Goal: Task Accomplishment & Management: Use online tool/utility

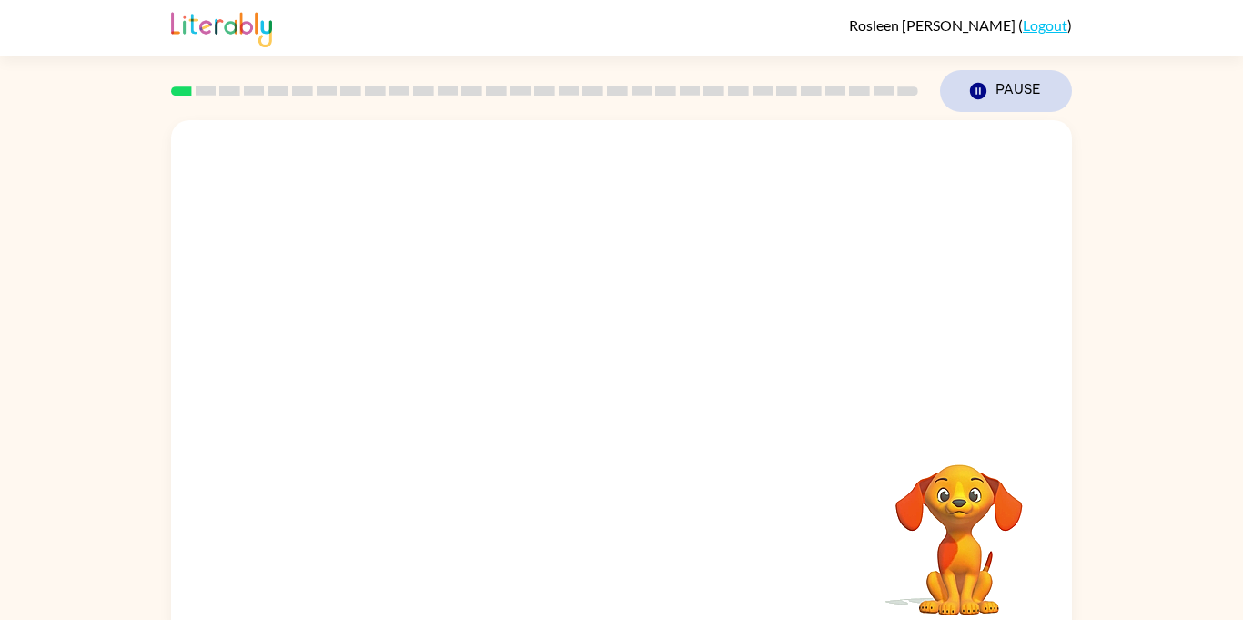
click at [963, 92] on button "Pause Pause" at bounding box center [1006, 91] width 132 height 42
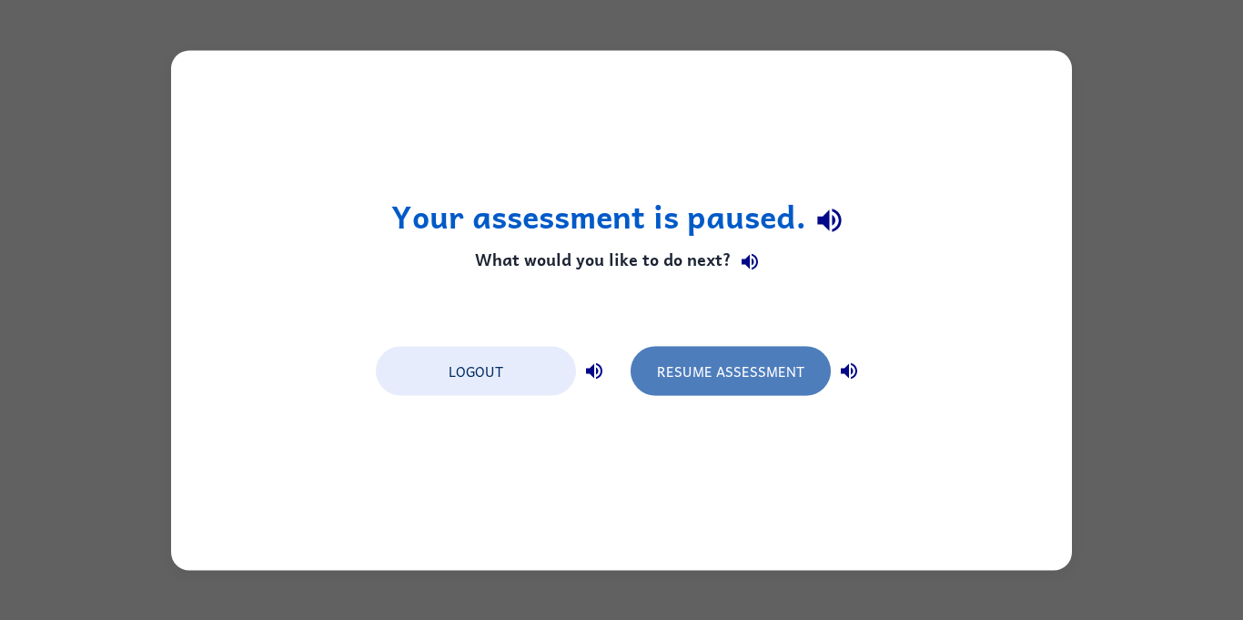
click at [740, 363] on button "Resume Assessment" at bounding box center [730, 370] width 200 height 49
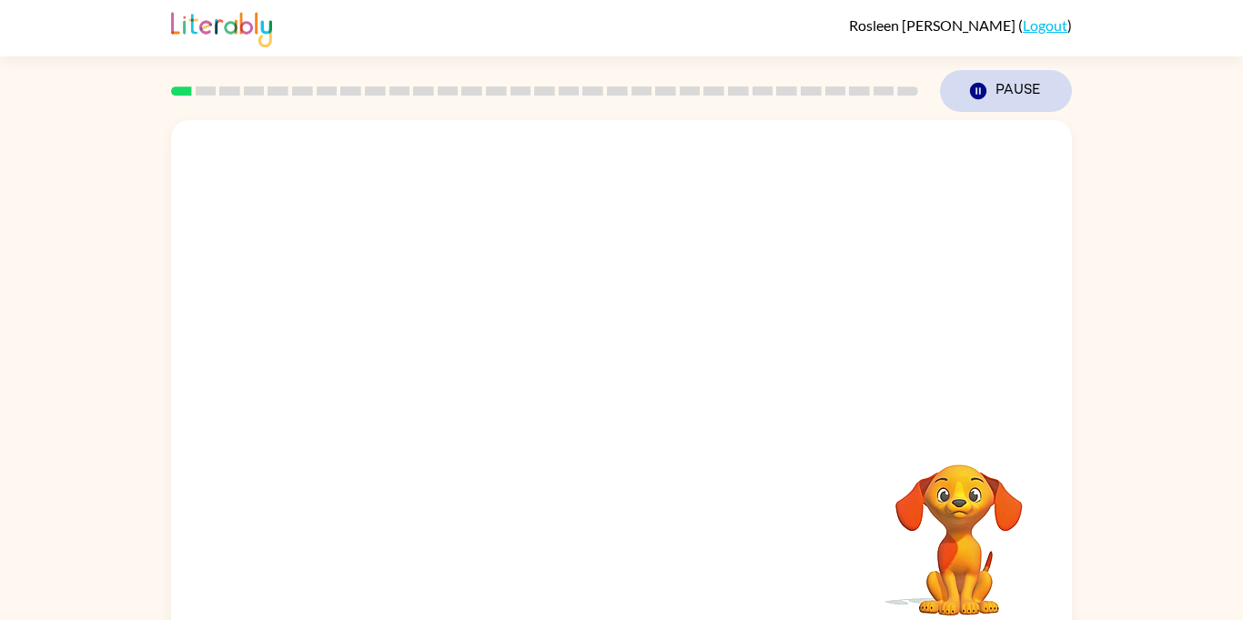
click at [984, 83] on icon "Pause" at bounding box center [978, 91] width 20 height 20
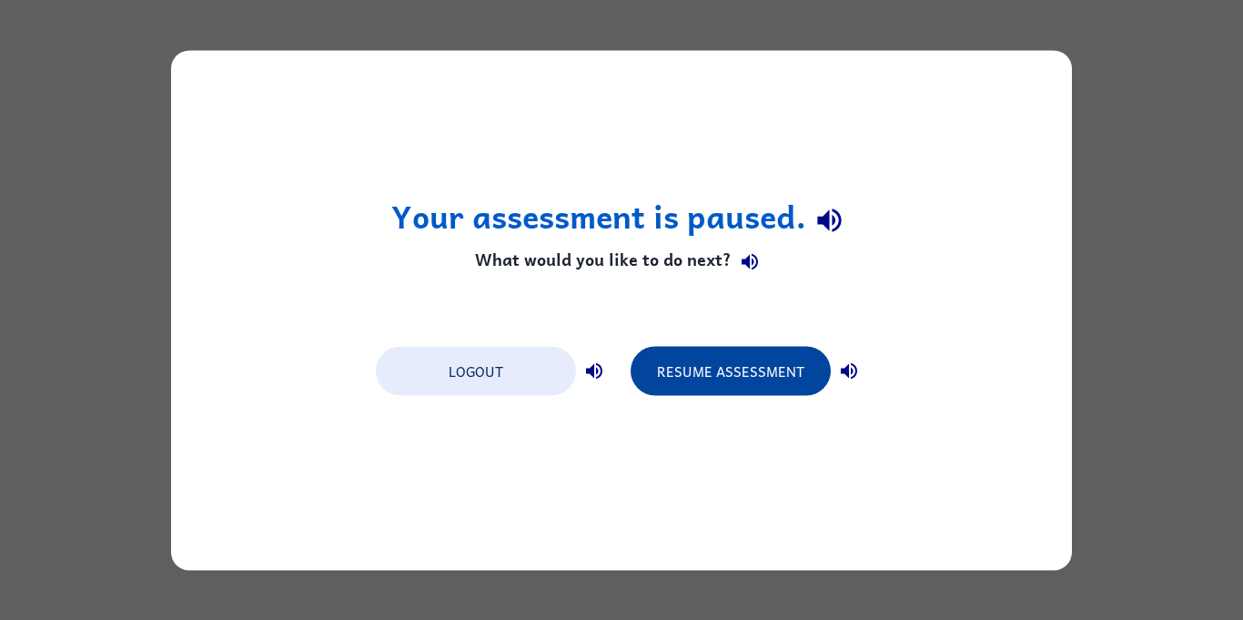
click at [755, 377] on button "Resume Assessment" at bounding box center [730, 370] width 200 height 49
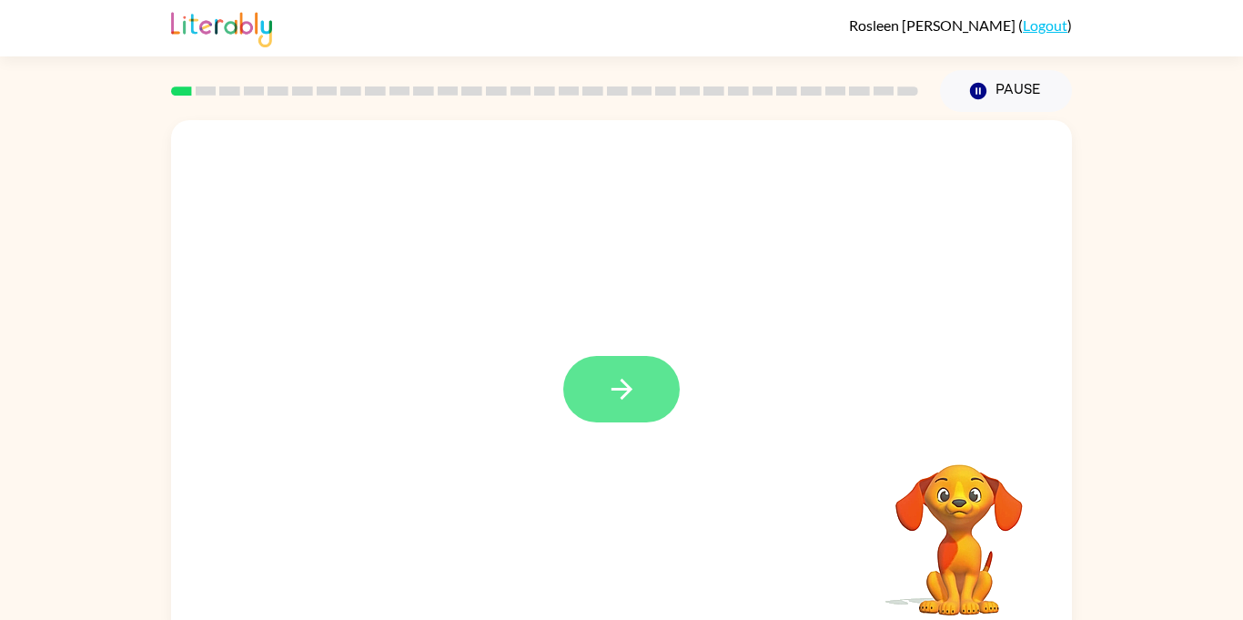
click at [616, 358] on button "button" at bounding box center [621, 389] width 116 height 66
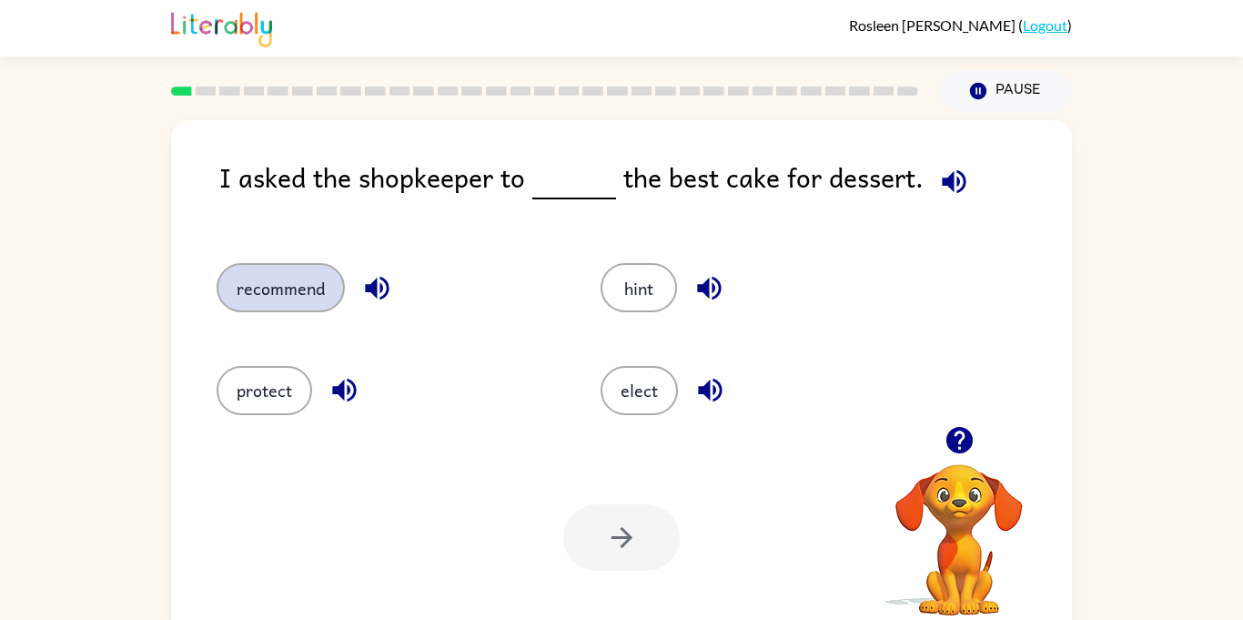
click at [234, 291] on button "recommend" at bounding box center [281, 287] width 128 height 49
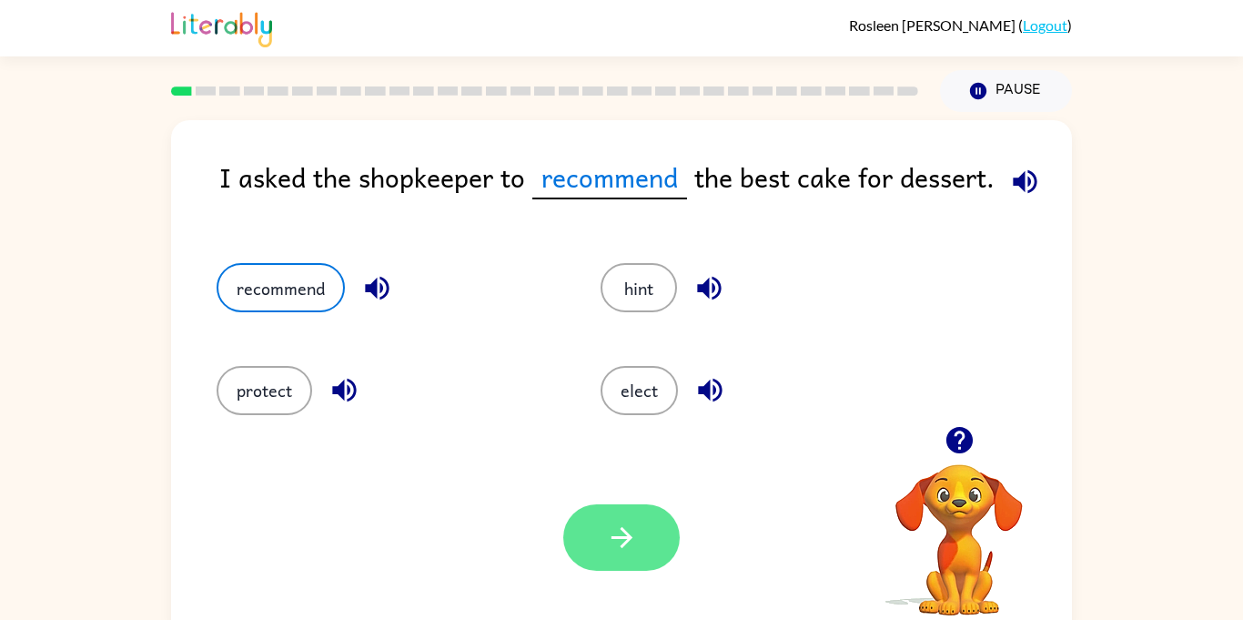
click at [601, 548] on button "button" at bounding box center [621, 537] width 116 height 66
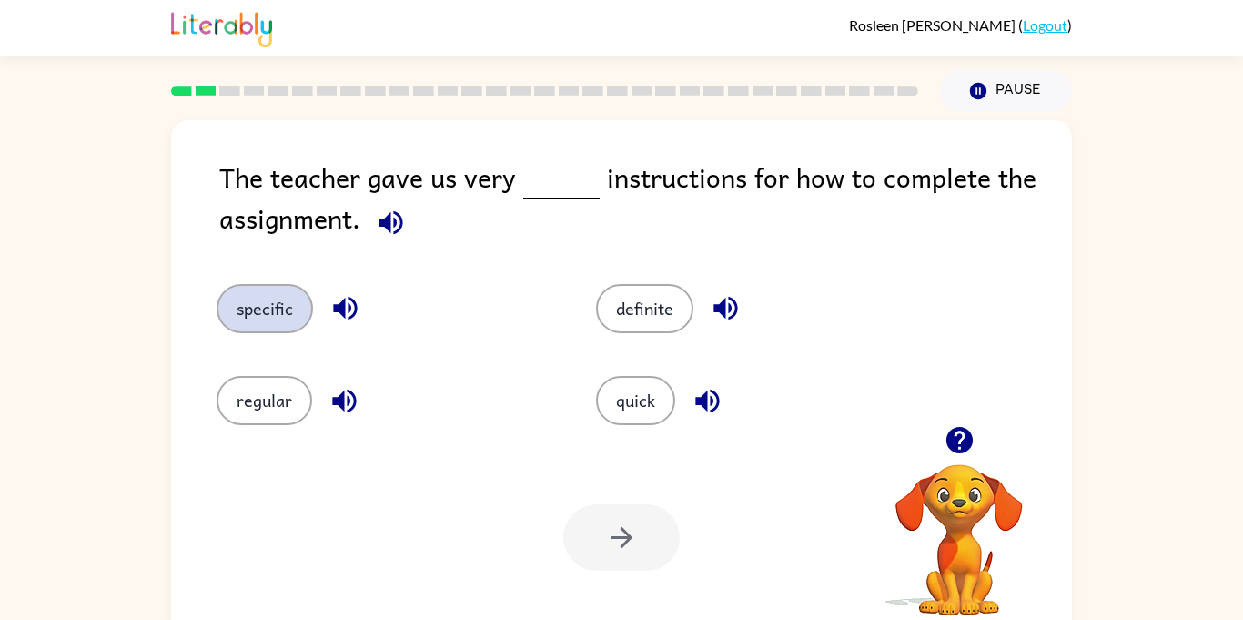
click at [298, 309] on button "specific" at bounding box center [265, 308] width 96 height 49
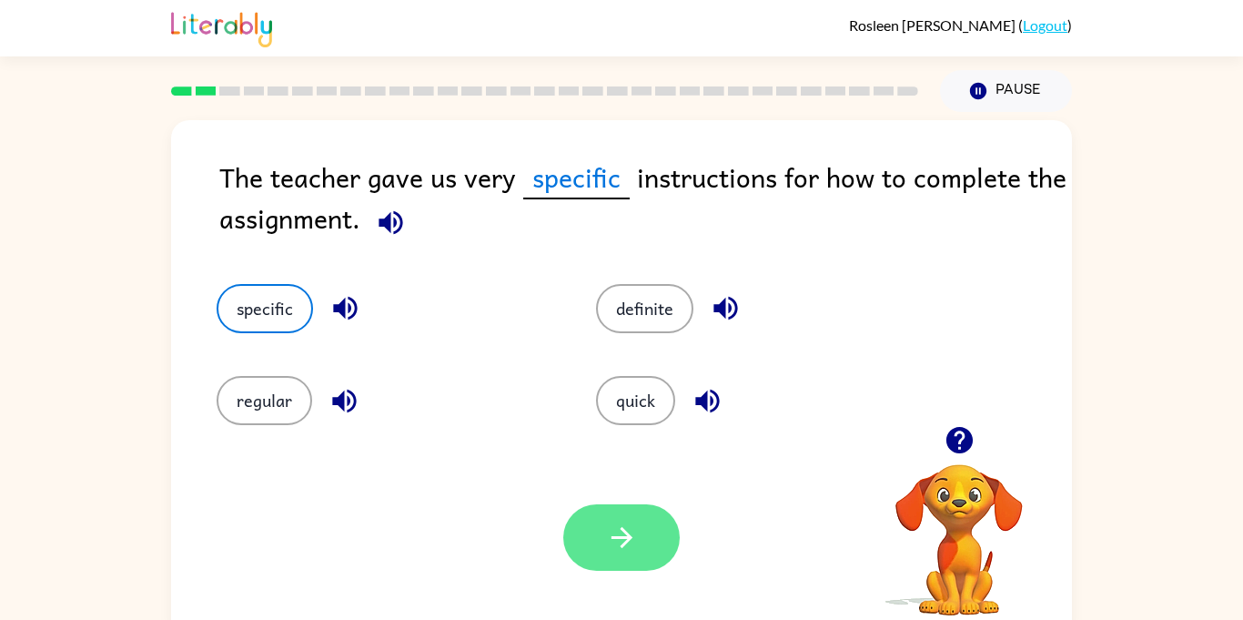
click at [635, 539] on icon "button" at bounding box center [622, 537] width 32 height 32
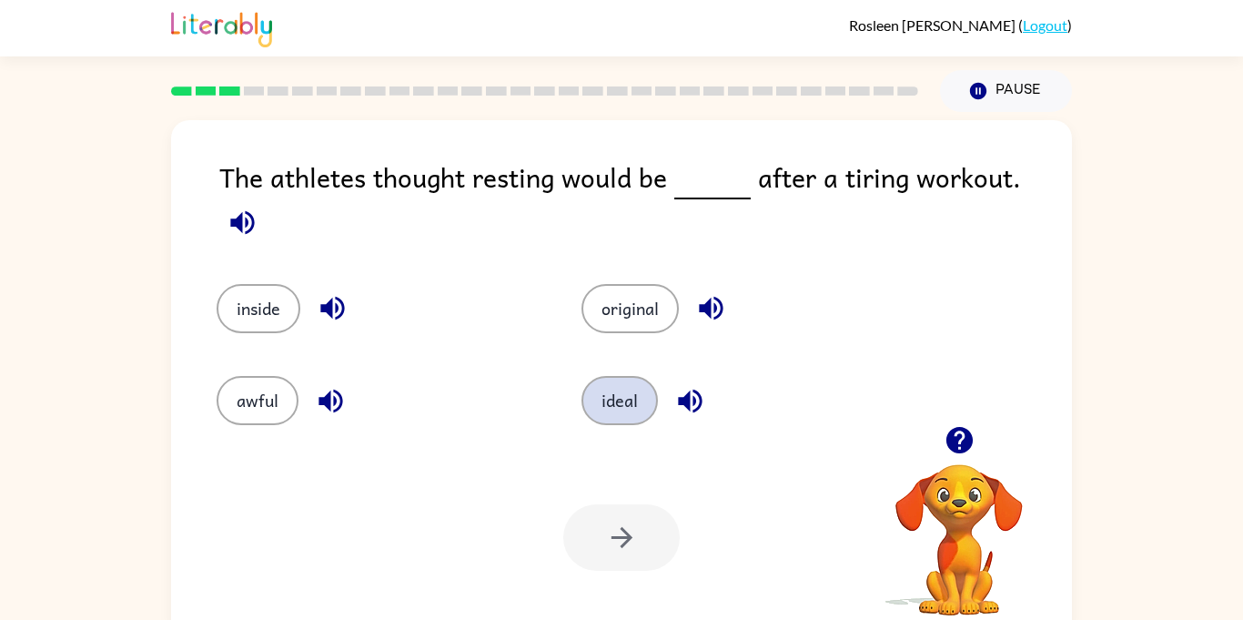
click at [630, 389] on button "ideal" at bounding box center [619, 400] width 76 height 49
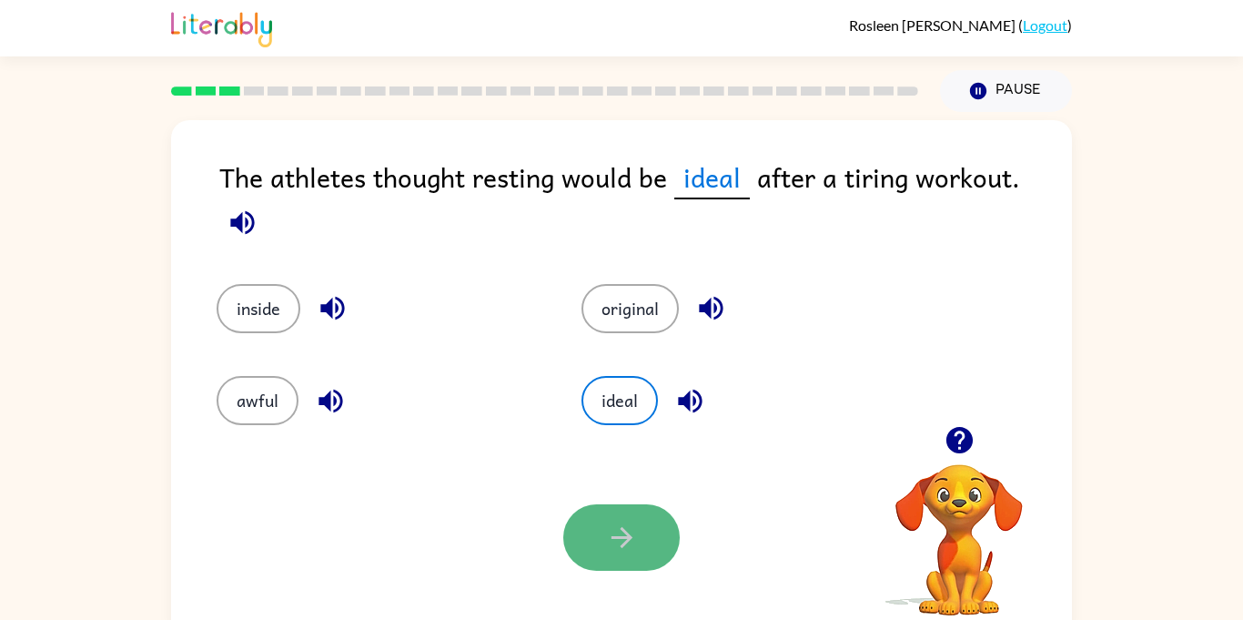
click at [618, 523] on icon "button" at bounding box center [622, 537] width 32 height 32
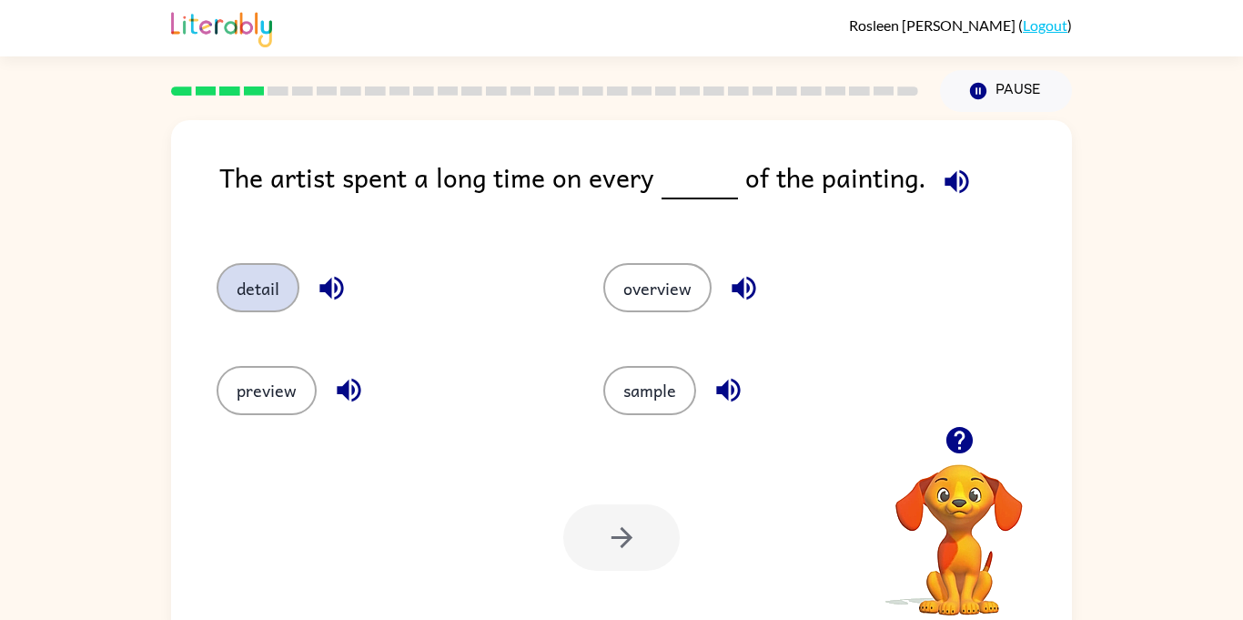
click at [237, 293] on button "detail" at bounding box center [258, 287] width 83 height 49
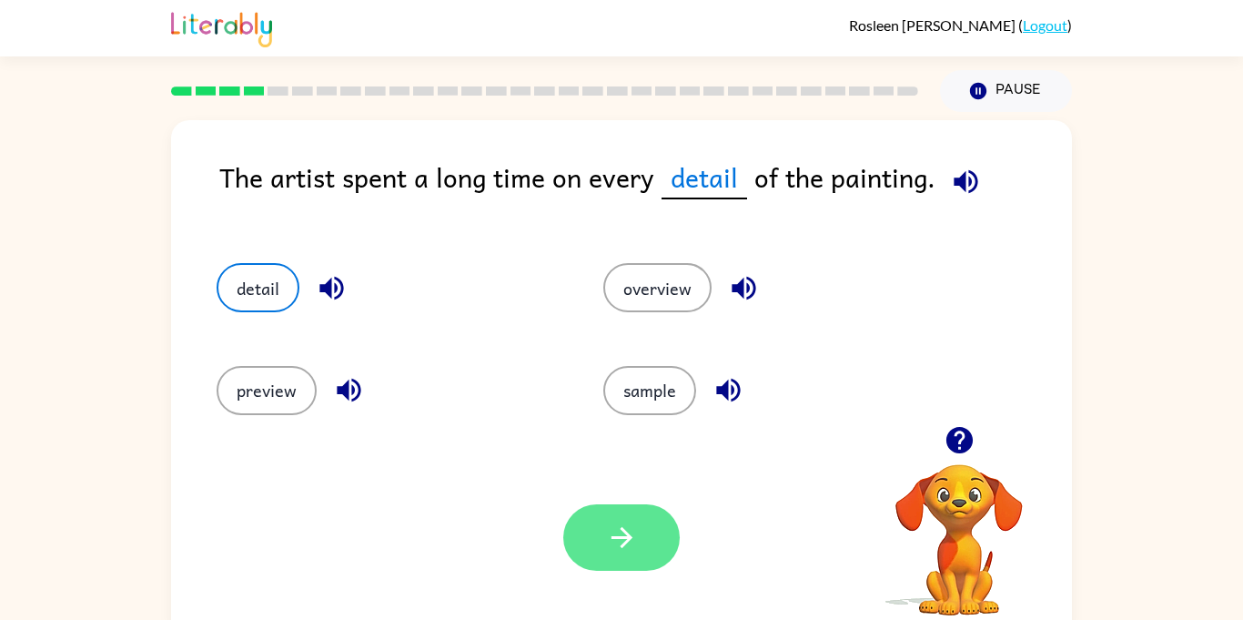
click at [570, 519] on button "button" at bounding box center [621, 537] width 116 height 66
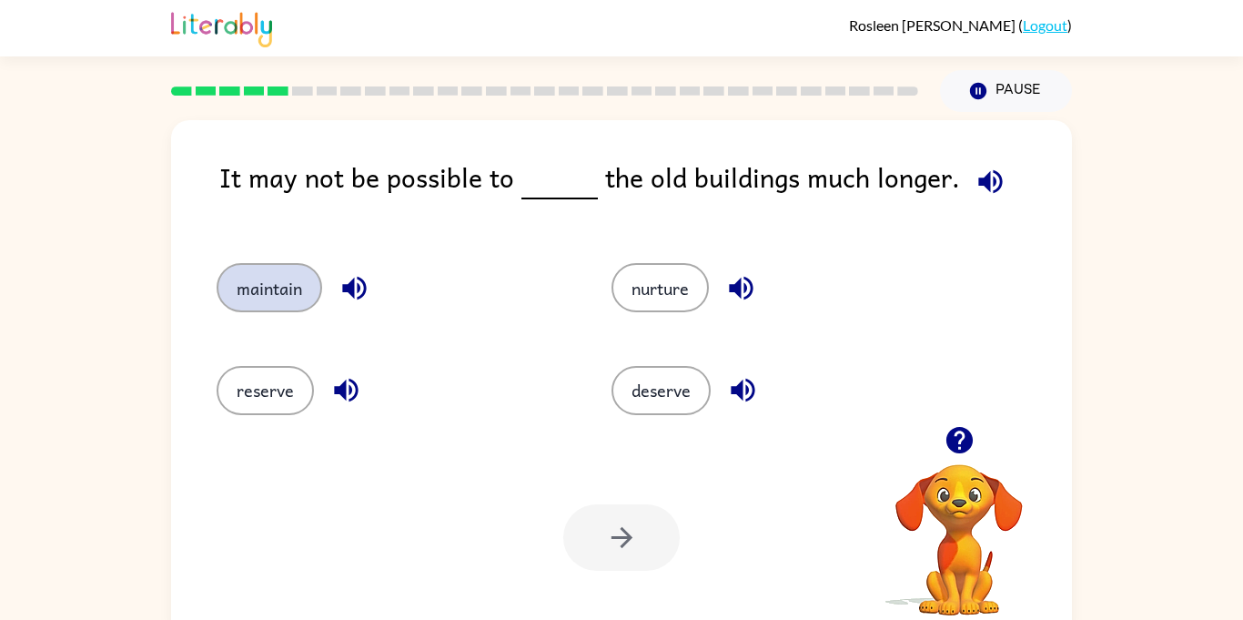
click at [277, 301] on button "maintain" at bounding box center [270, 287] width 106 height 49
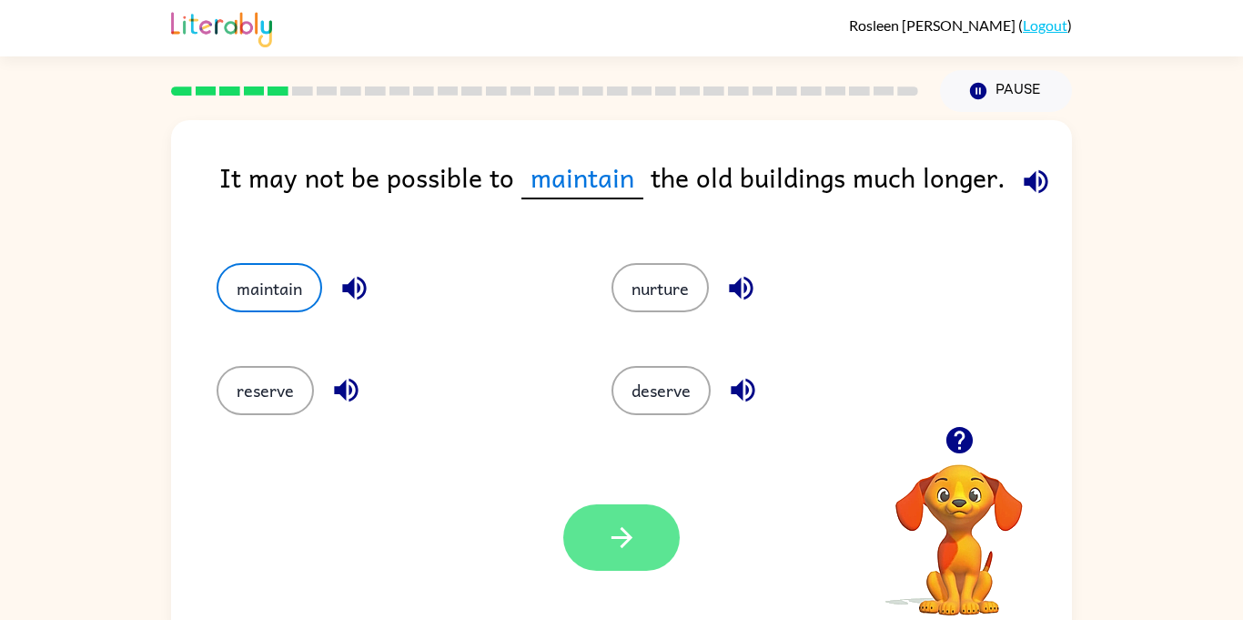
click at [647, 540] on button "button" at bounding box center [621, 537] width 116 height 66
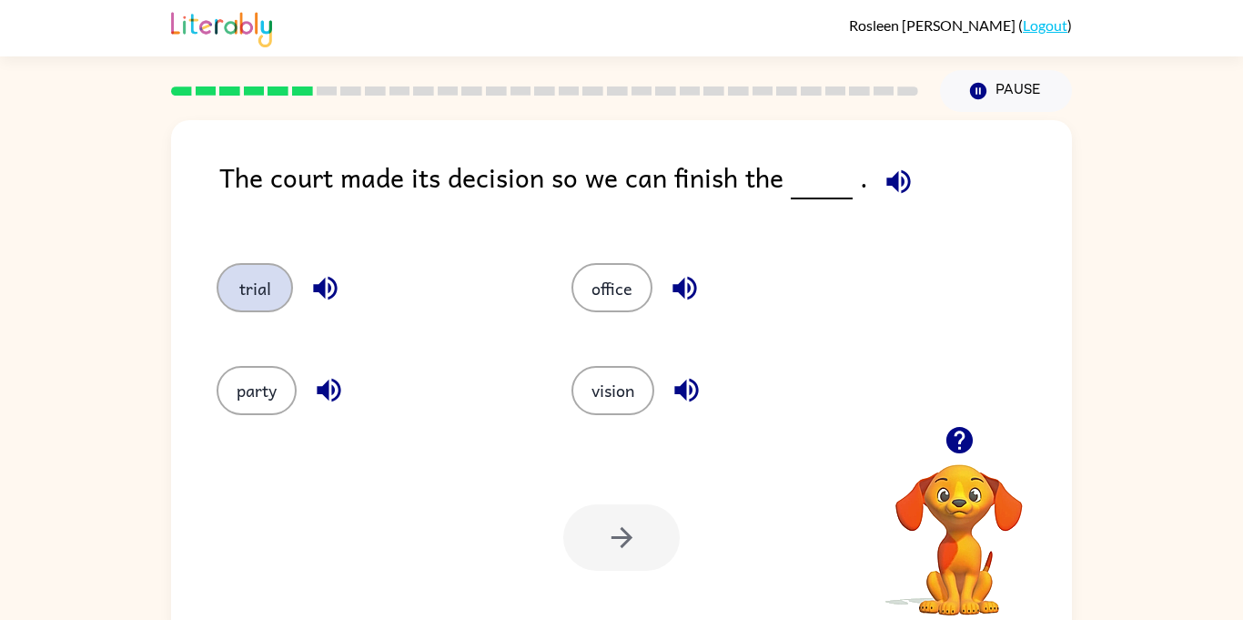
click at [253, 303] on button "trial" at bounding box center [255, 287] width 76 height 49
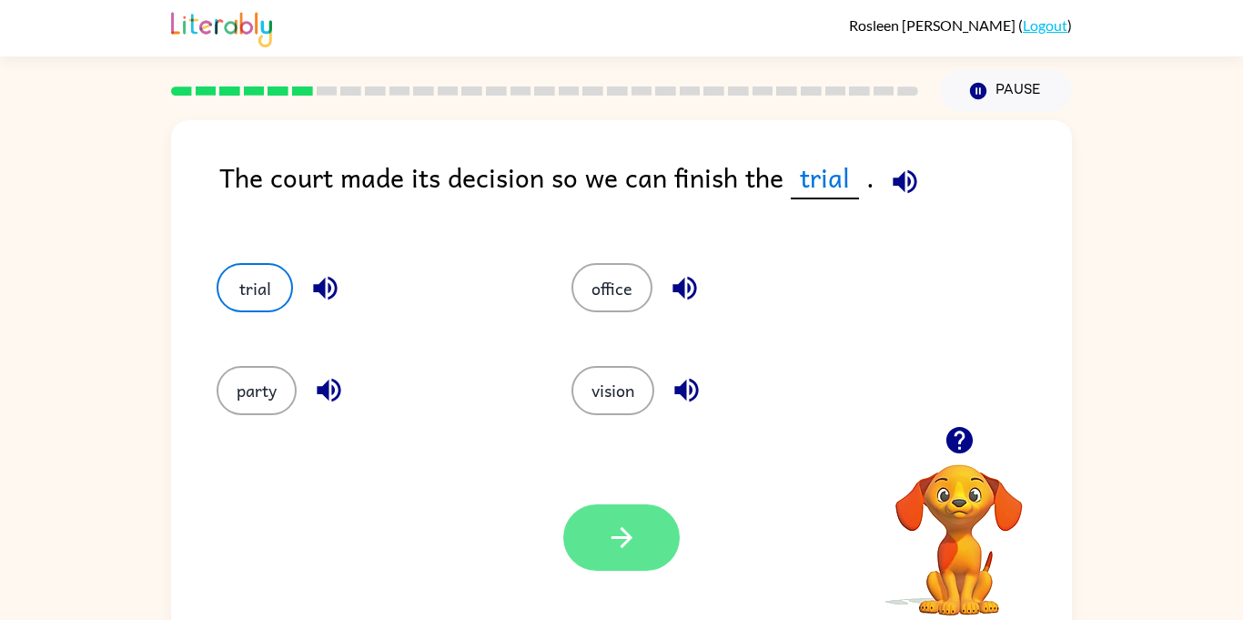
click at [586, 548] on button "button" at bounding box center [621, 537] width 116 height 66
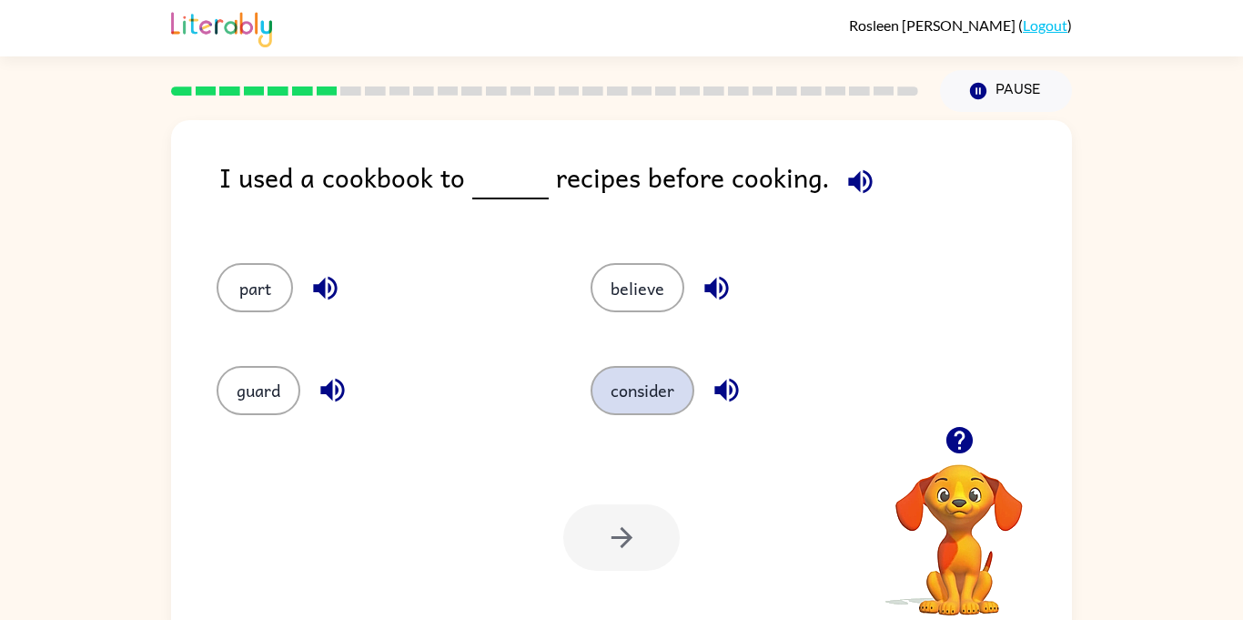
click at [649, 381] on button "consider" at bounding box center [642, 390] width 104 height 49
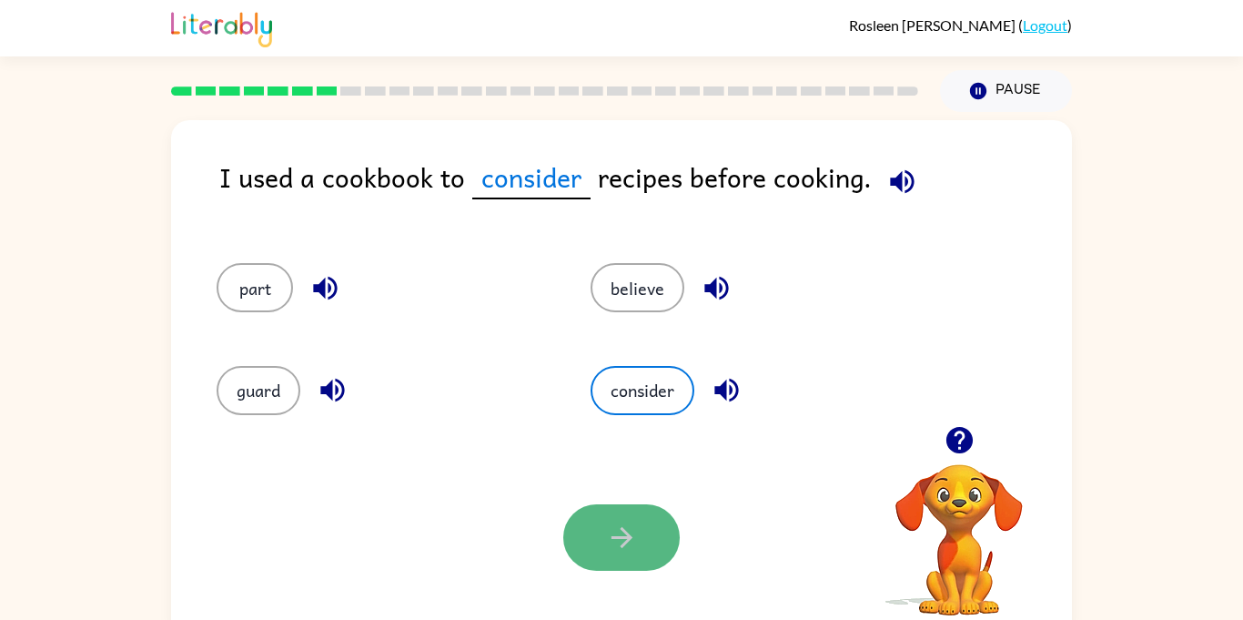
click at [610, 549] on icon "button" at bounding box center [622, 537] width 32 height 32
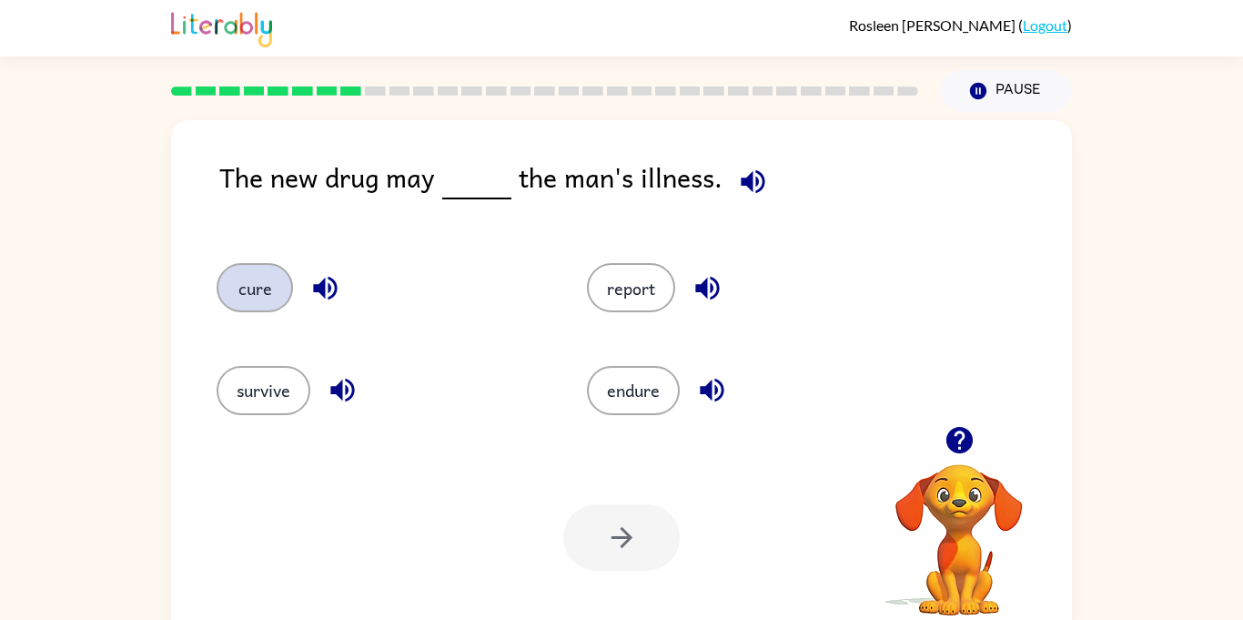
click at [280, 292] on button "cure" at bounding box center [255, 287] width 76 height 49
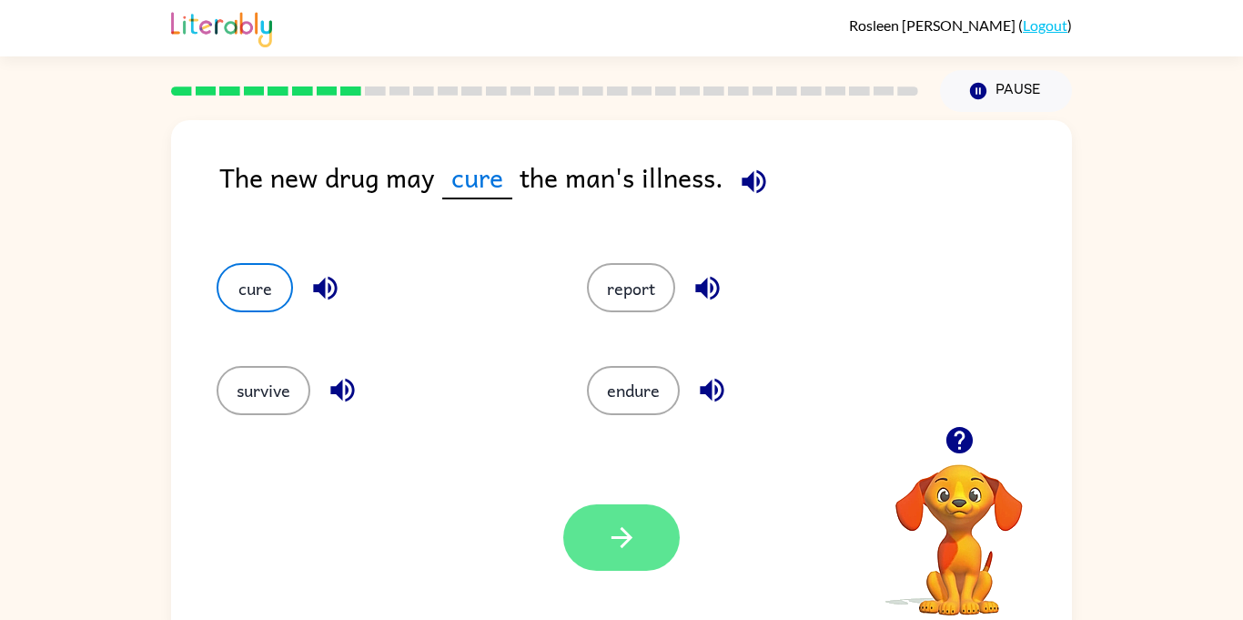
click at [634, 528] on icon "button" at bounding box center [622, 537] width 32 height 32
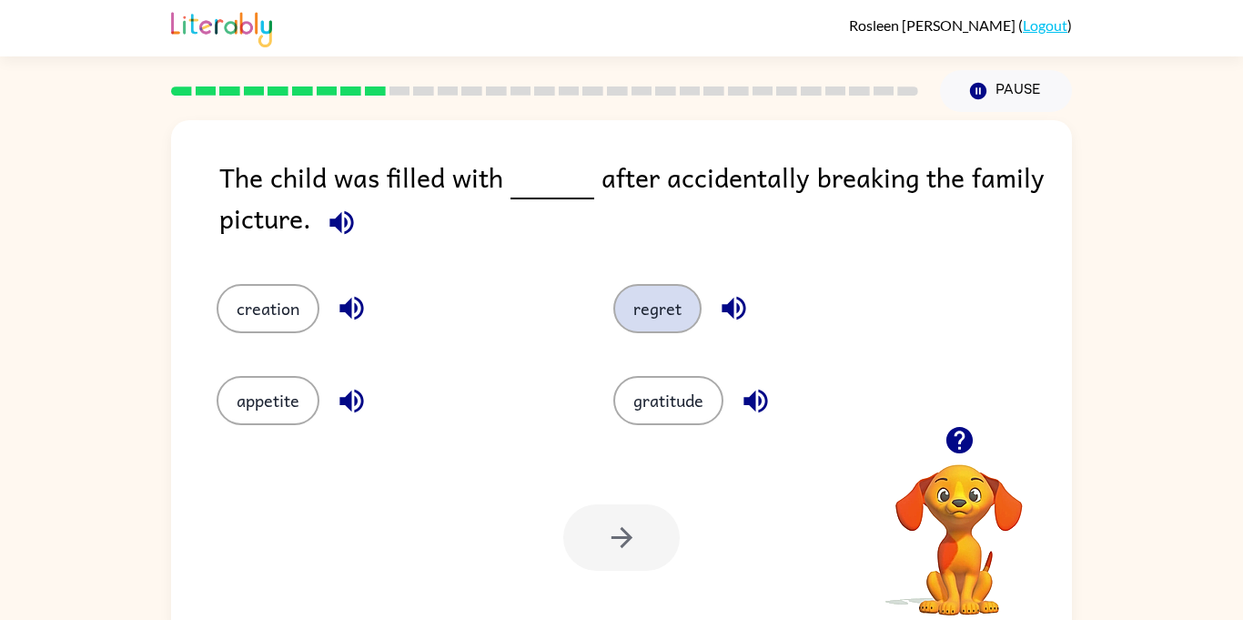
click at [630, 319] on button "regret" at bounding box center [657, 308] width 88 height 49
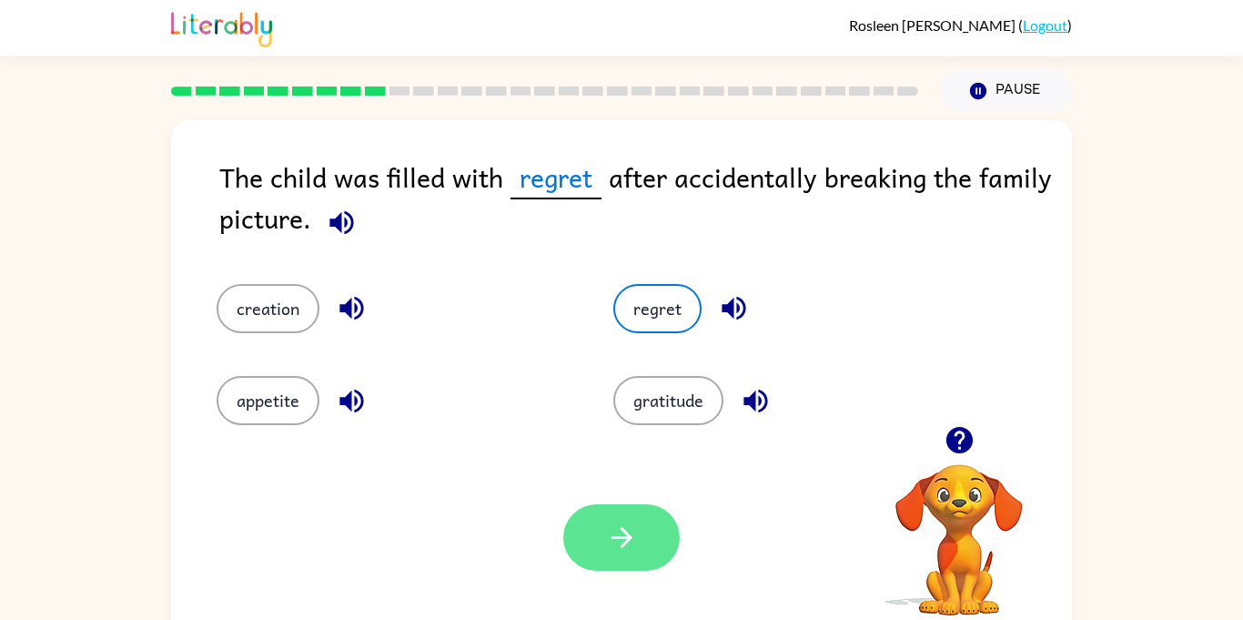
click at [576, 547] on button "button" at bounding box center [621, 537] width 116 height 66
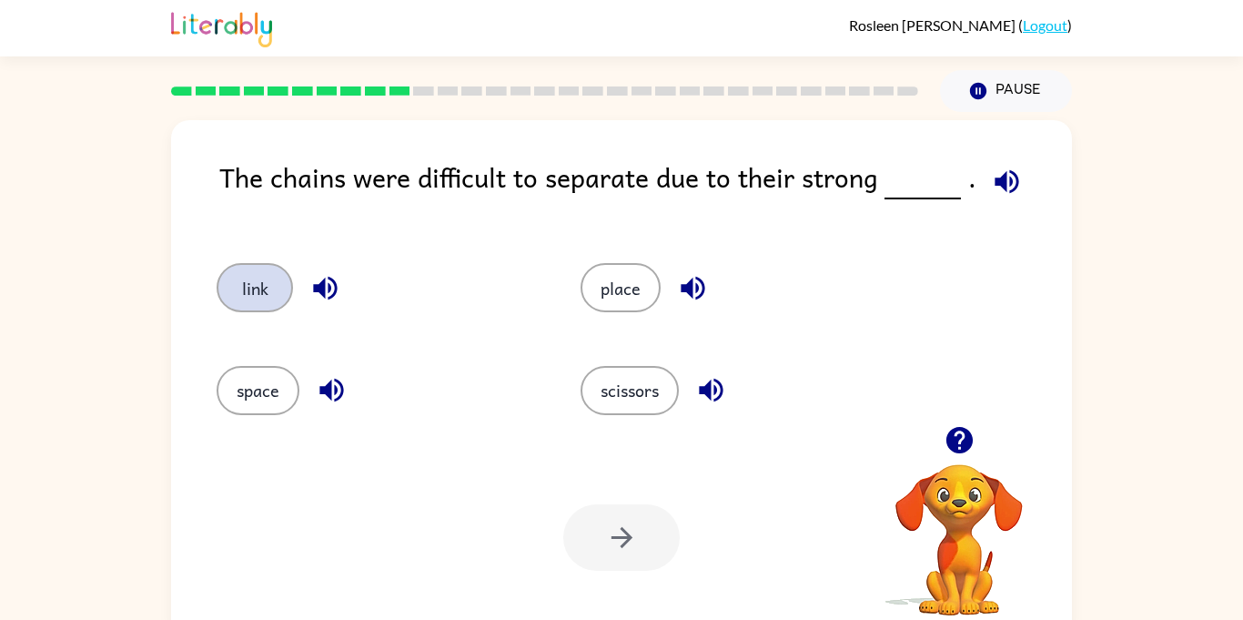
click at [266, 298] on button "link" at bounding box center [255, 287] width 76 height 49
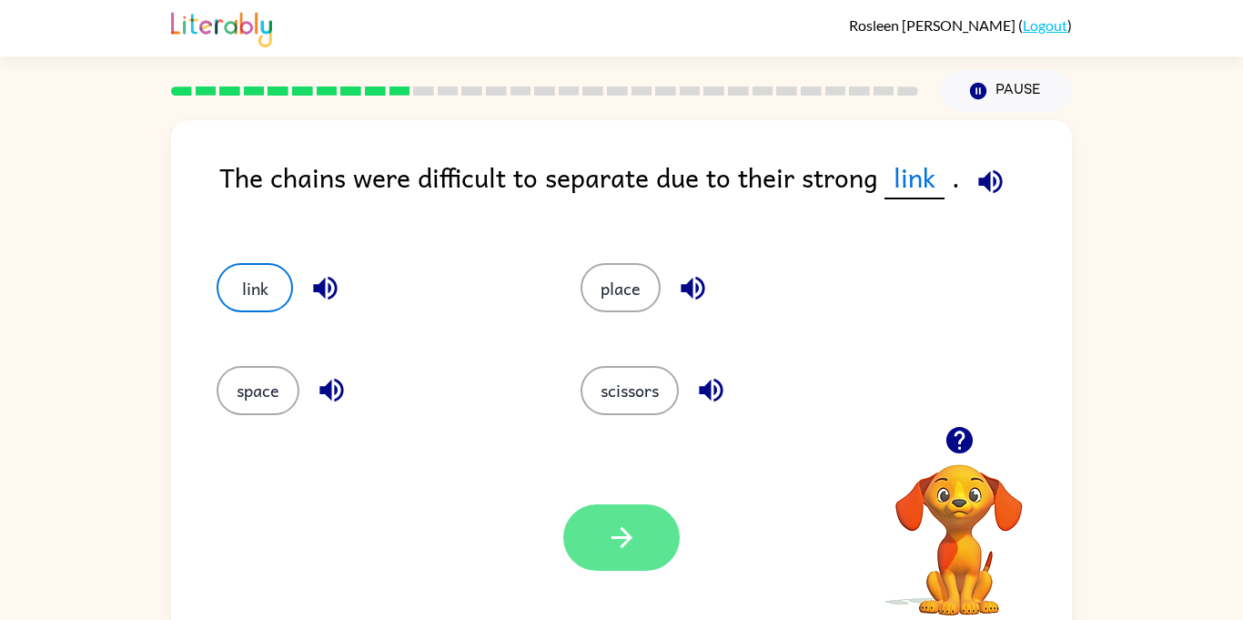
click at [600, 534] on button "button" at bounding box center [621, 537] width 116 height 66
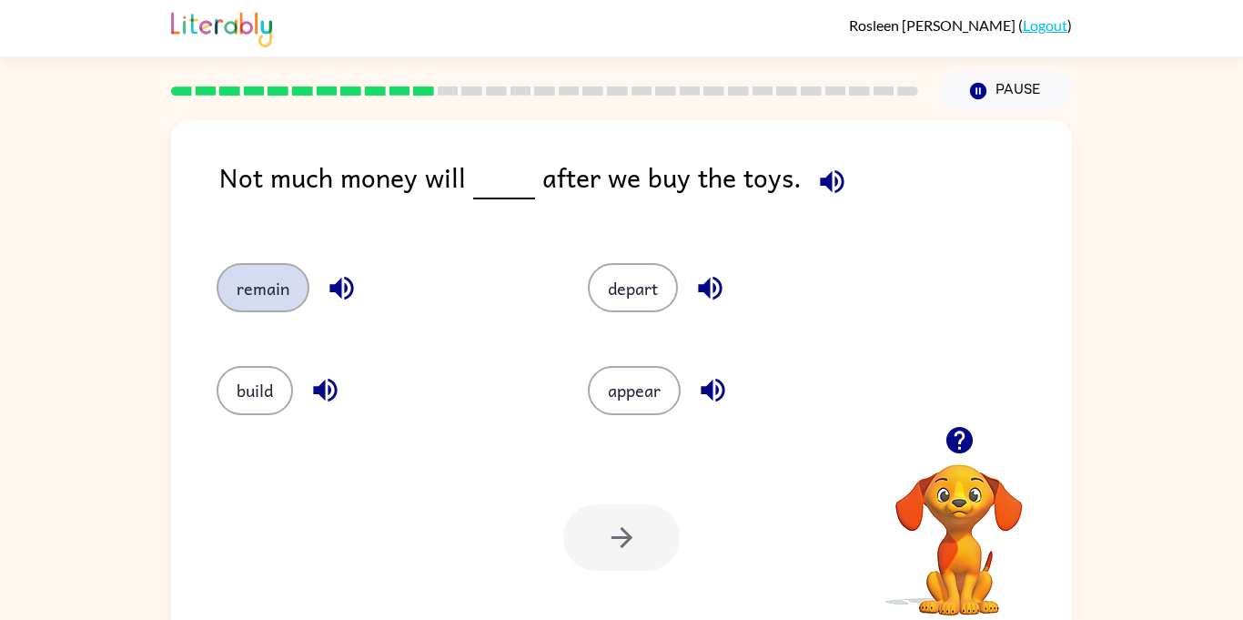
click at [268, 285] on button "remain" at bounding box center [263, 287] width 93 height 49
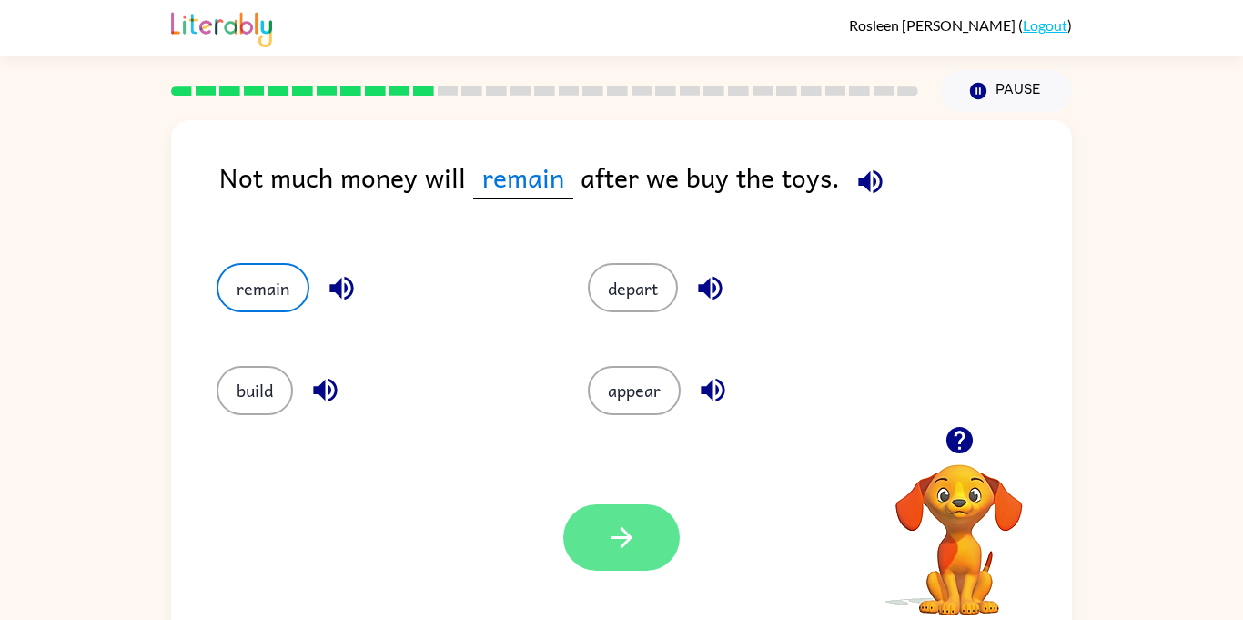
click at [600, 545] on button "button" at bounding box center [621, 537] width 116 height 66
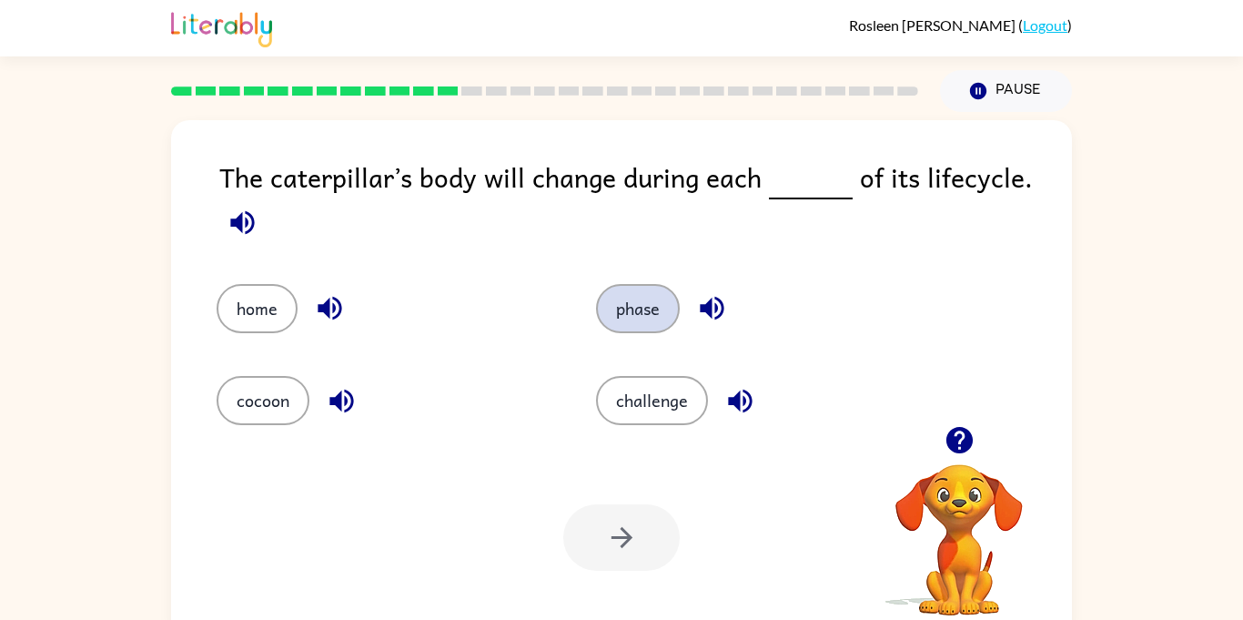
click at [630, 315] on button "phase" at bounding box center [638, 308] width 84 height 49
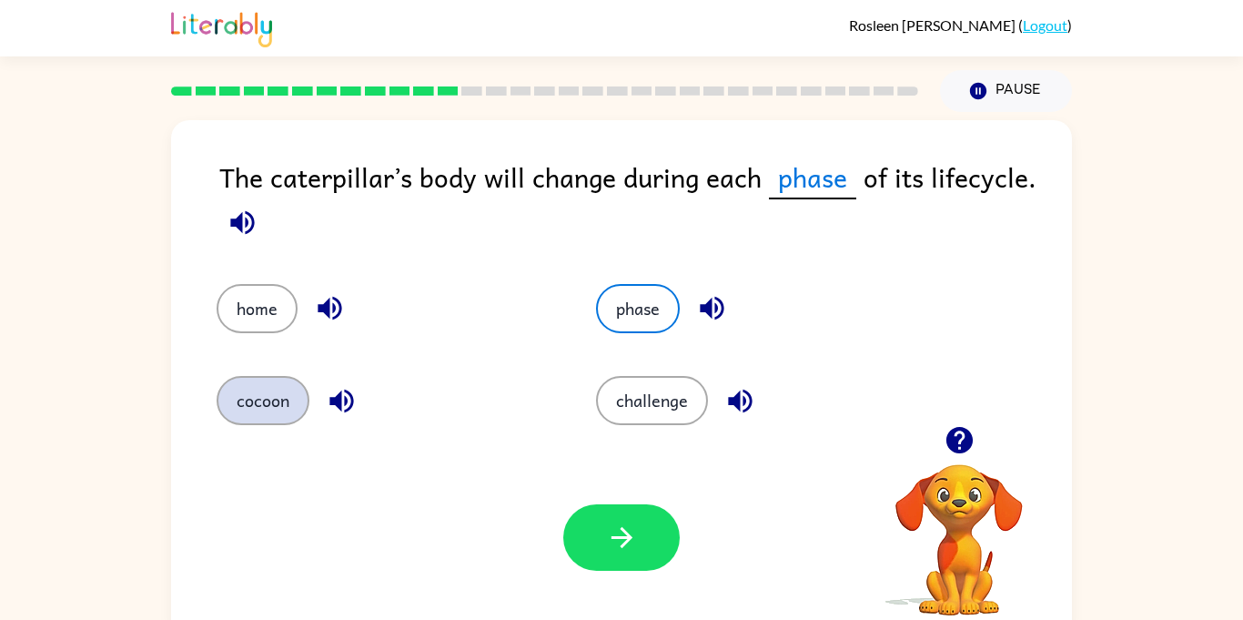
click at [261, 394] on button "cocoon" at bounding box center [263, 400] width 93 height 49
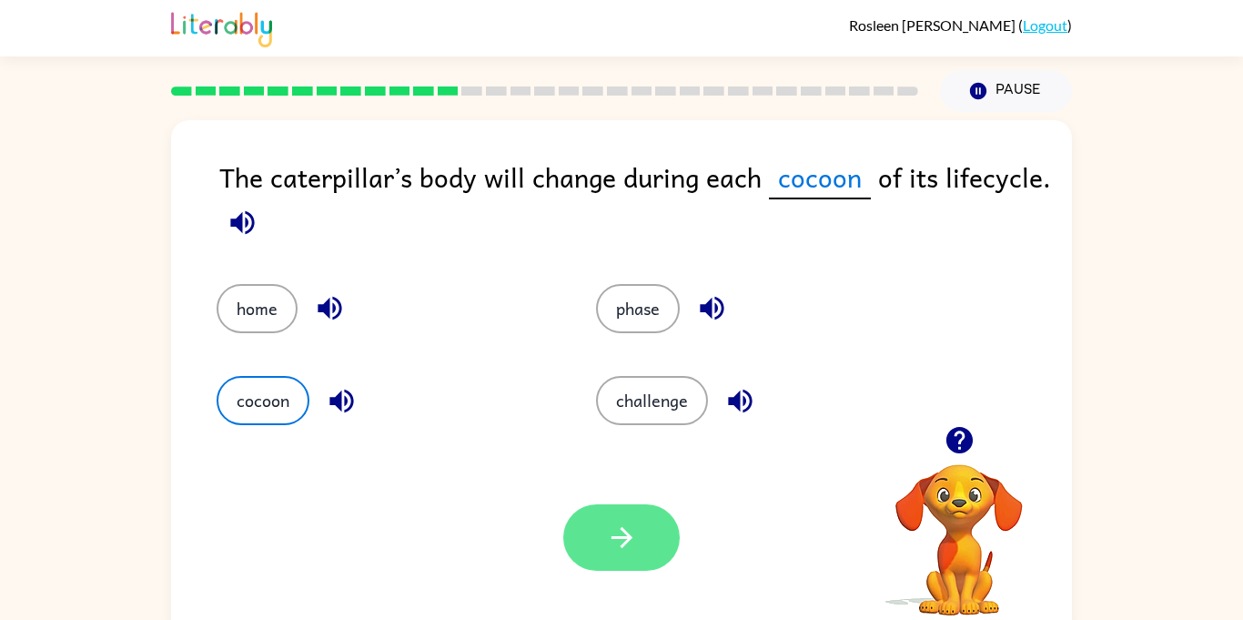
click at [603, 532] on button "button" at bounding box center [621, 537] width 116 height 66
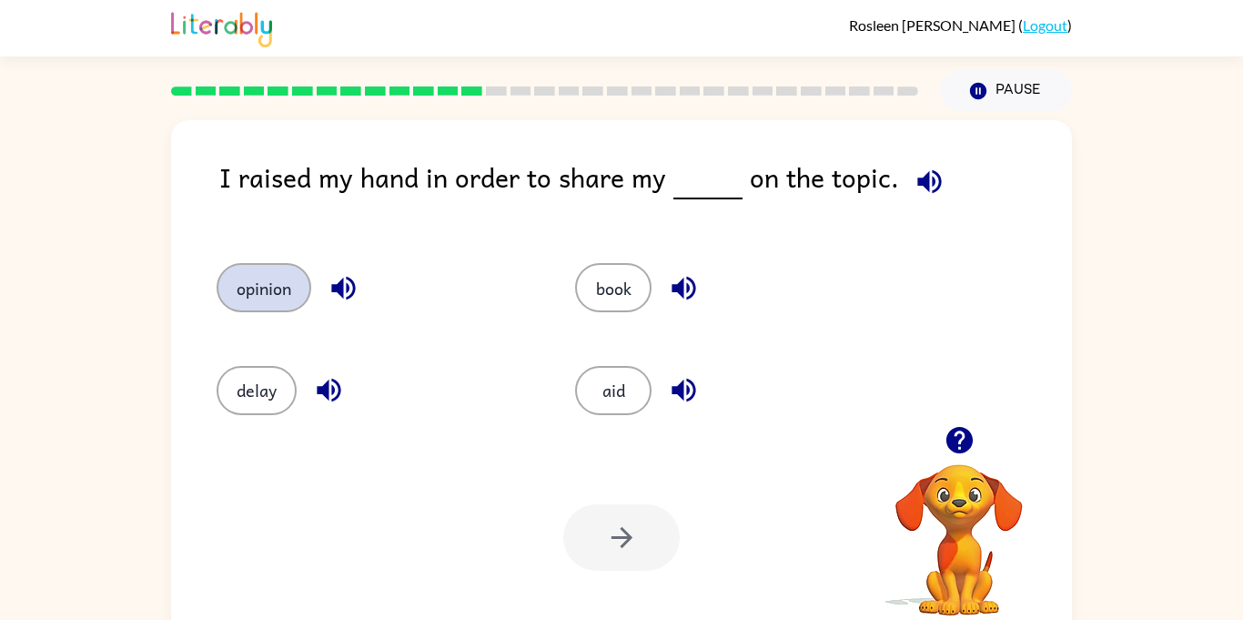
click at [278, 304] on button "opinion" at bounding box center [264, 287] width 95 height 49
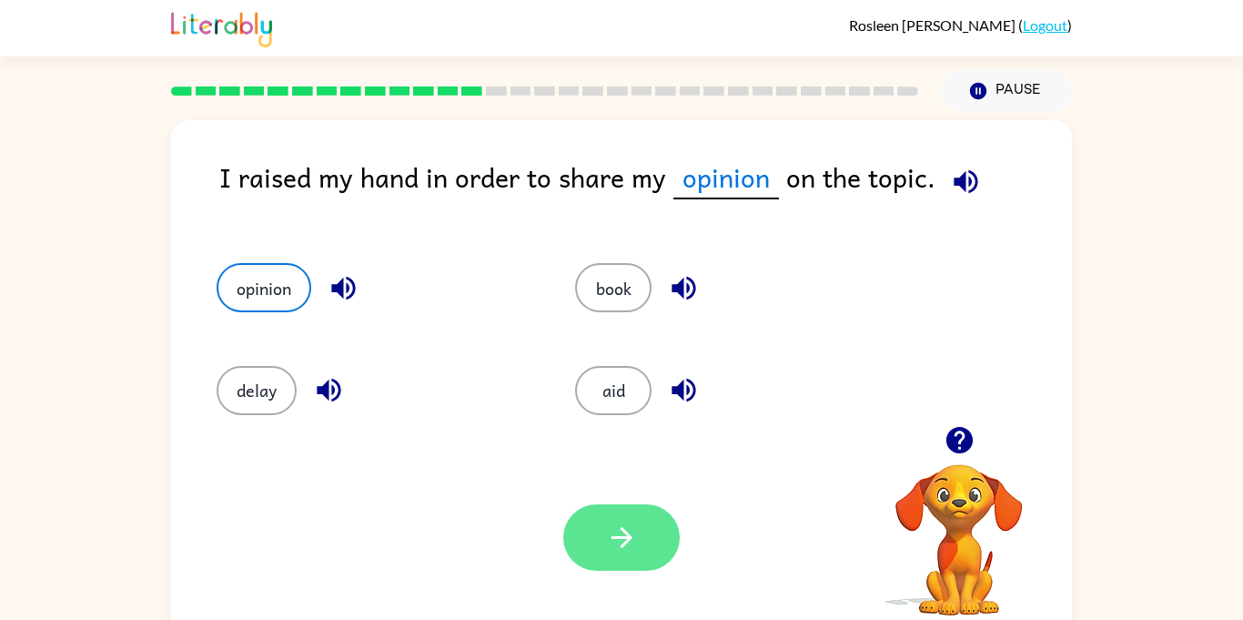
click at [597, 546] on button "button" at bounding box center [621, 537] width 116 height 66
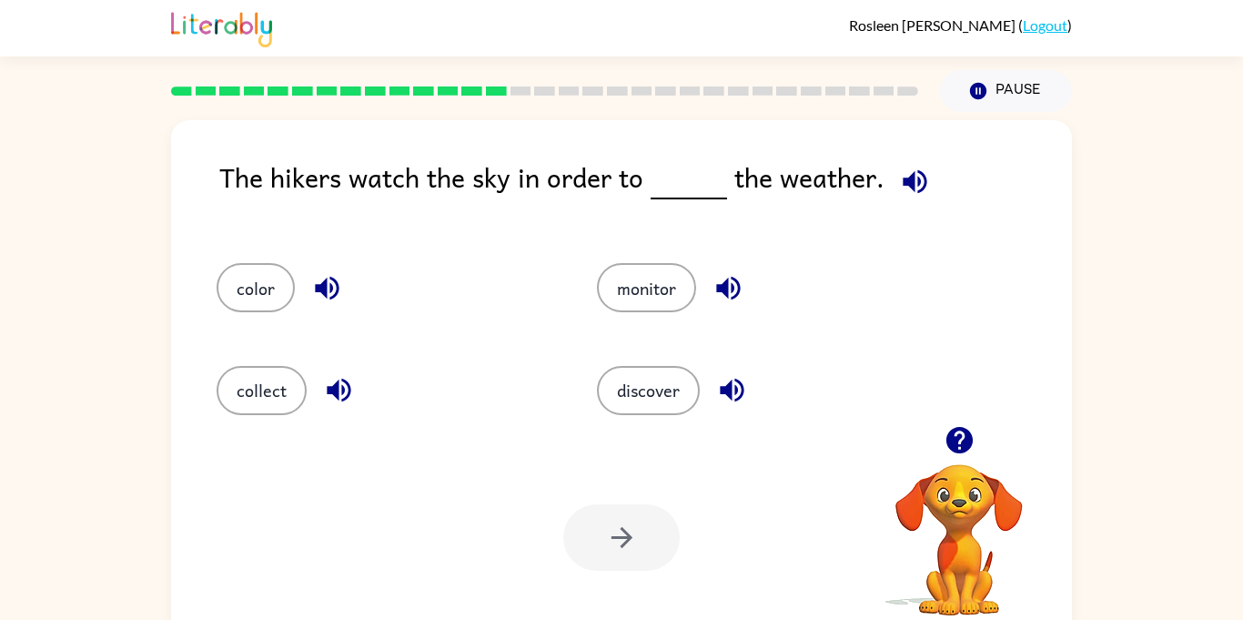
click at [650, 424] on div "discover" at bounding box center [752, 382] width 380 height 102
click at [643, 390] on button "discover" at bounding box center [648, 390] width 103 height 49
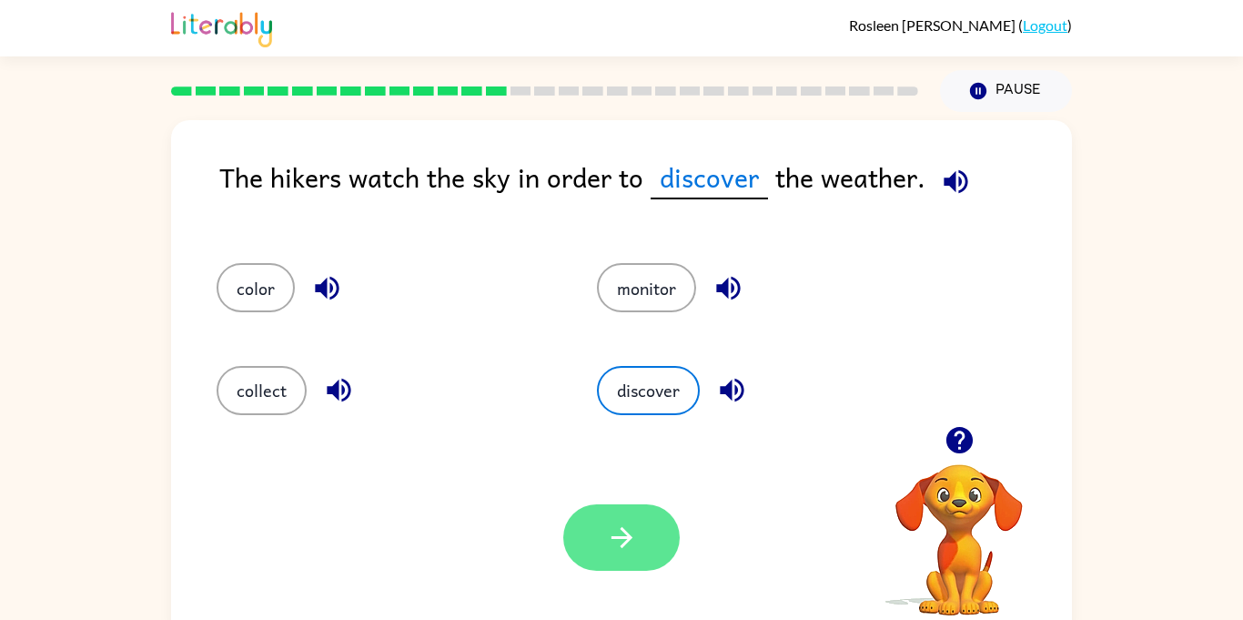
click at [650, 542] on button "button" at bounding box center [621, 537] width 116 height 66
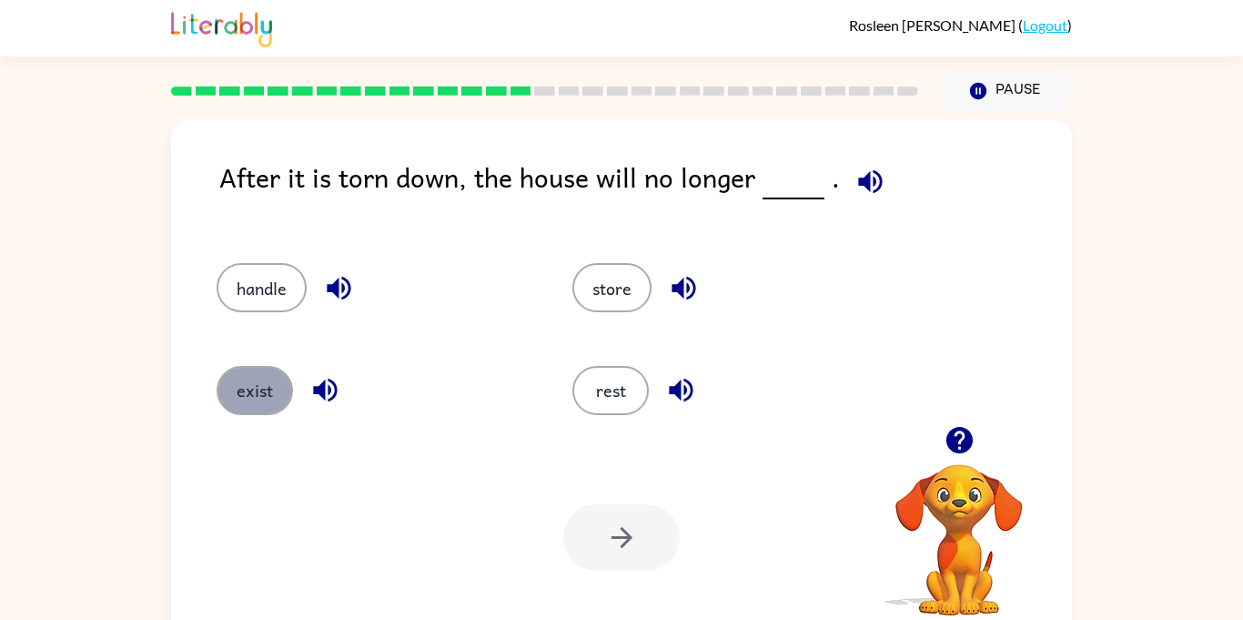
click at [237, 376] on button "exist" at bounding box center [255, 390] width 76 height 49
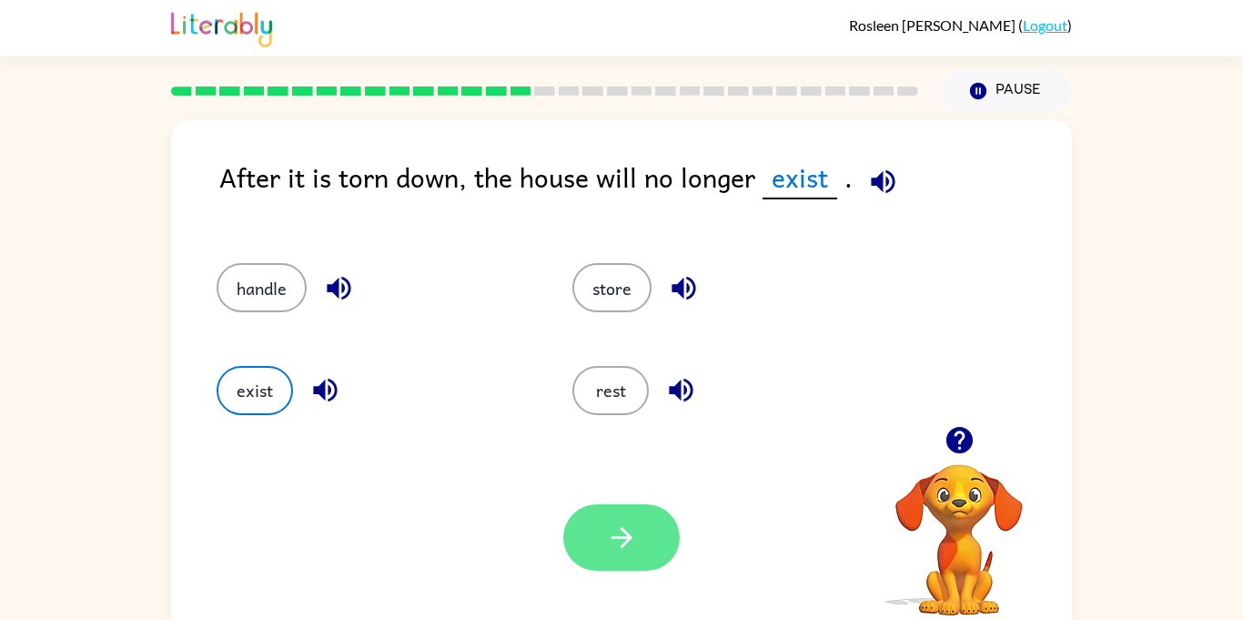
click at [663, 551] on button "button" at bounding box center [621, 537] width 116 height 66
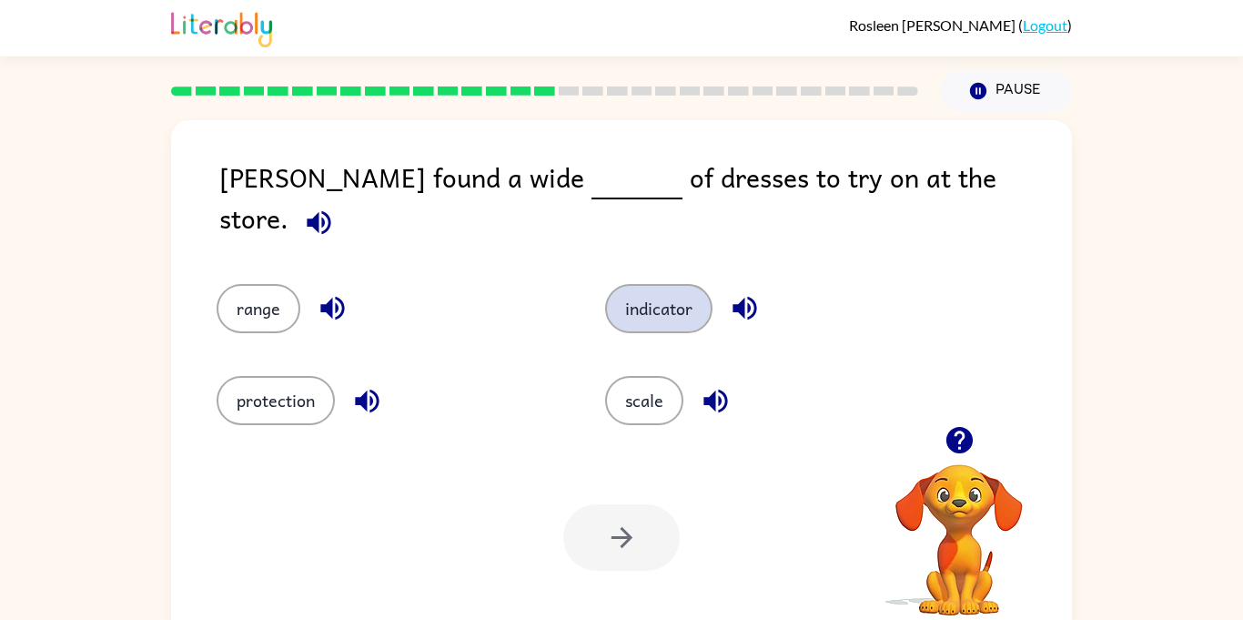
click at [683, 299] on button "indicator" at bounding box center [658, 308] width 107 height 49
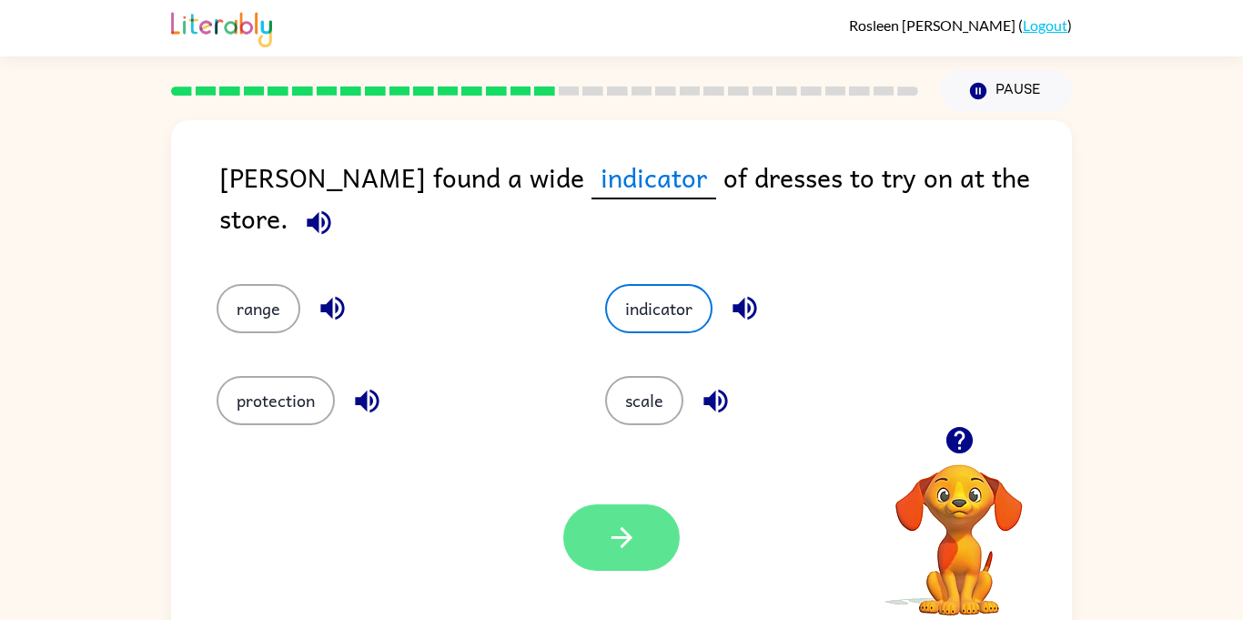
click at [652, 546] on button "button" at bounding box center [621, 537] width 116 height 66
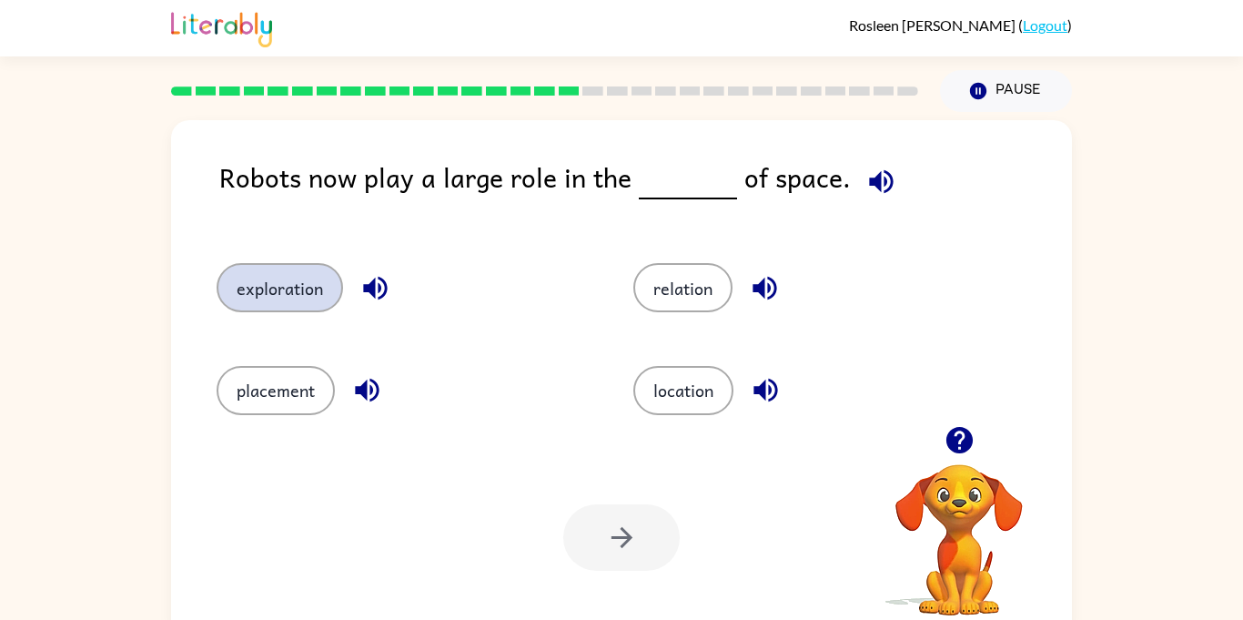
click at [273, 297] on button "exploration" at bounding box center [280, 287] width 126 height 49
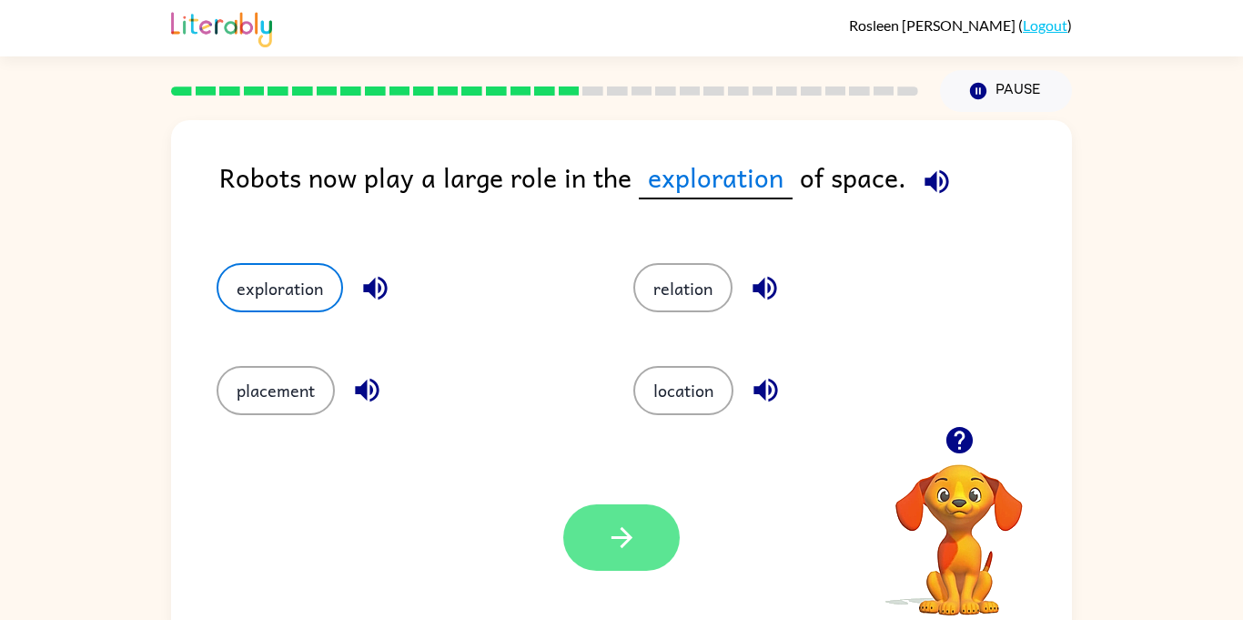
click at [612, 548] on icon "button" at bounding box center [622, 537] width 32 height 32
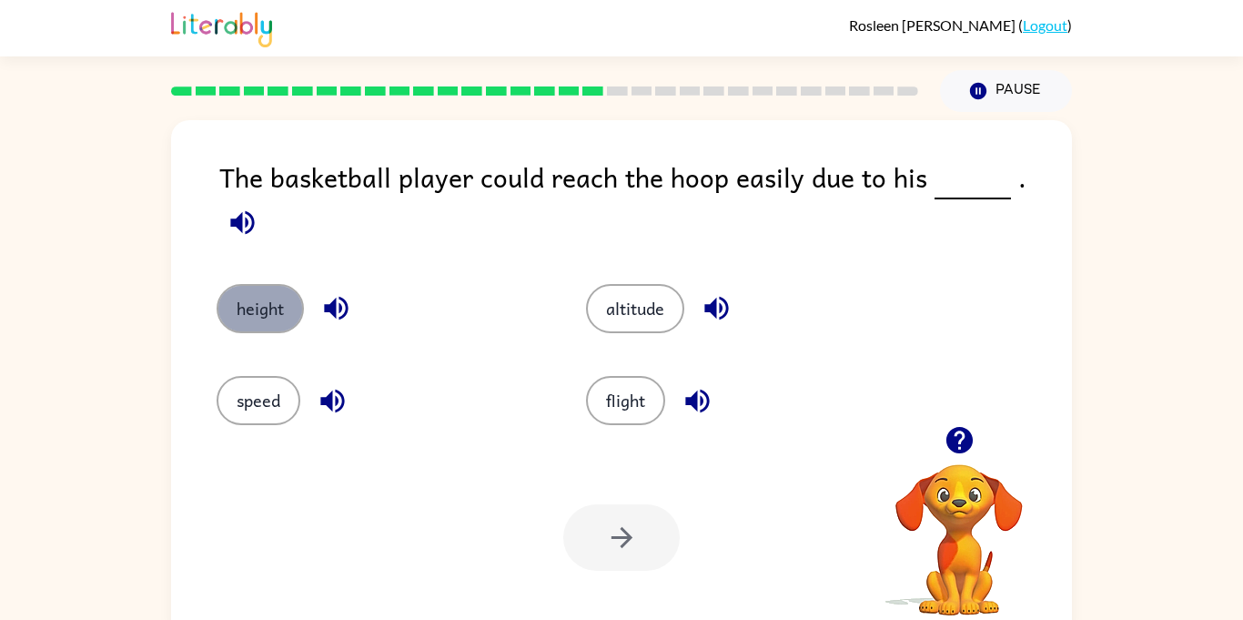
click at [276, 294] on button "height" at bounding box center [260, 308] width 87 height 49
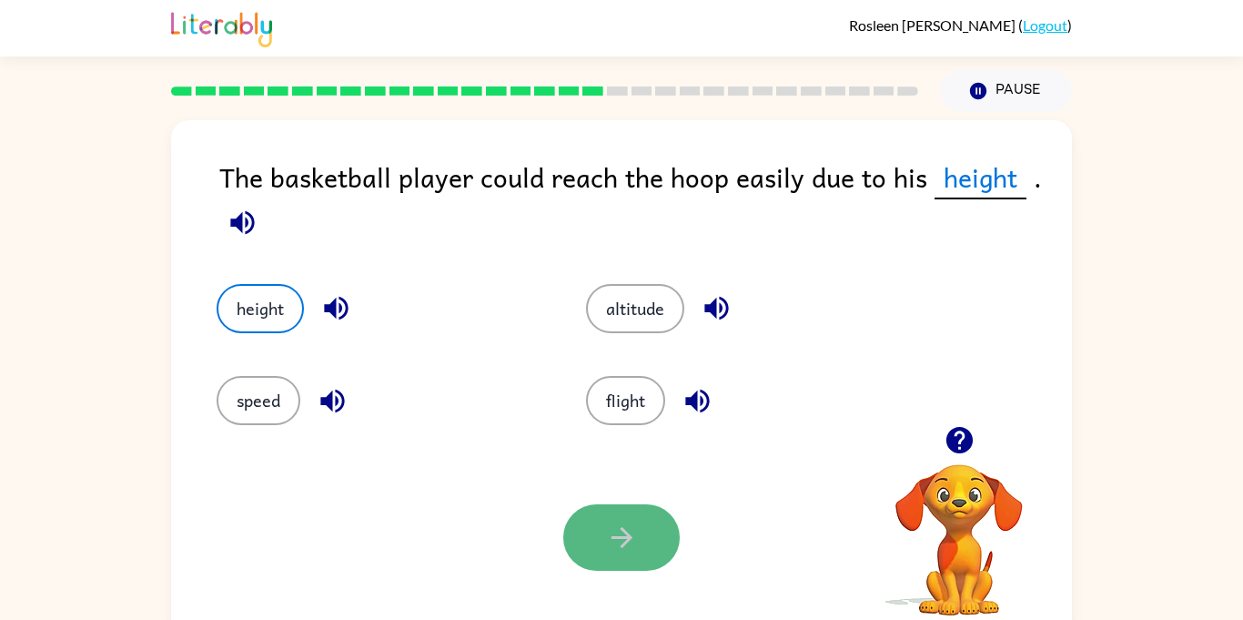
click at [591, 544] on button "button" at bounding box center [621, 537] width 116 height 66
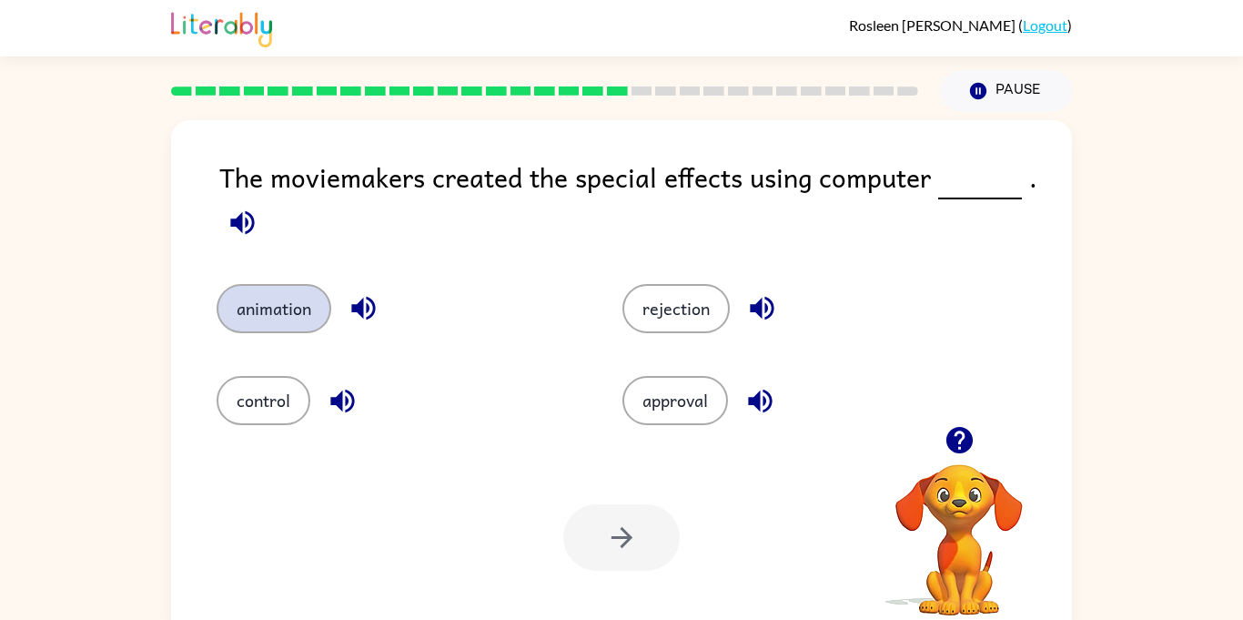
click at [276, 312] on button "animation" at bounding box center [274, 308] width 115 height 49
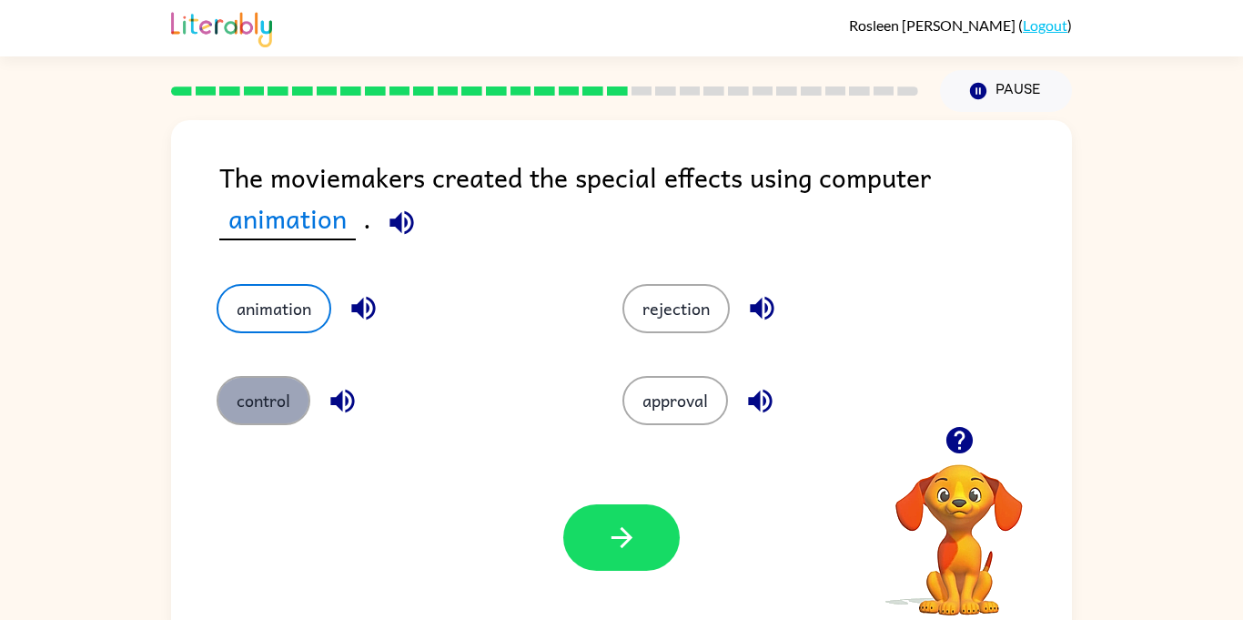
click at [275, 408] on button "control" at bounding box center [264, 400] width 94 height 49
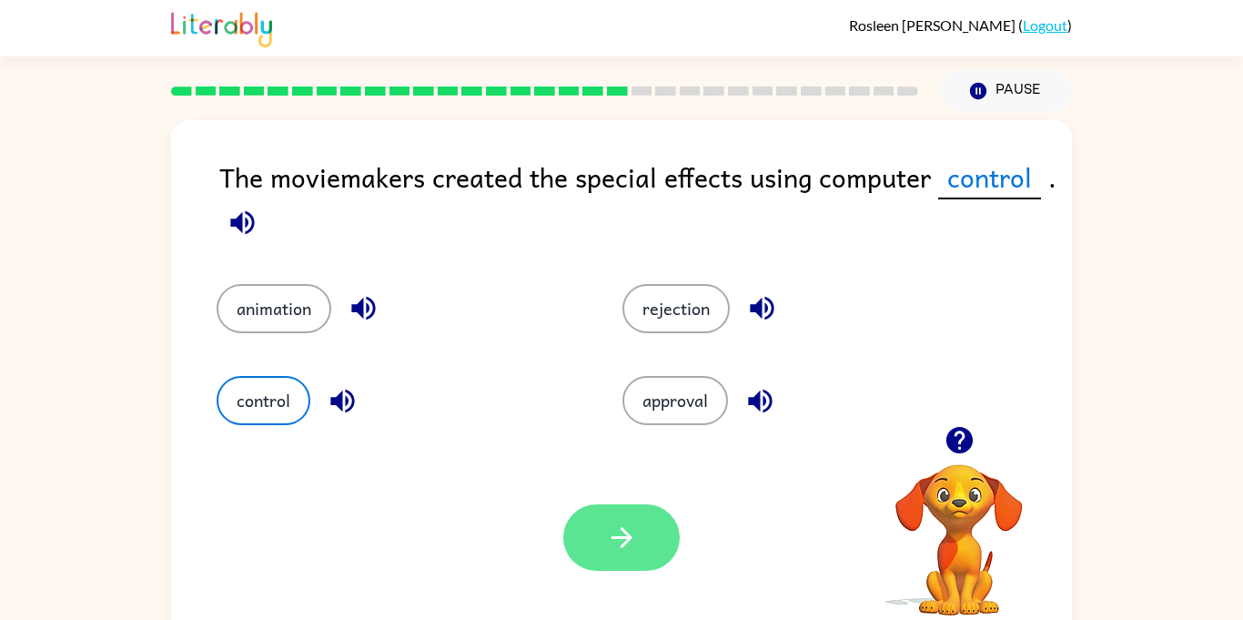
click at [639, 525] on button "button" at bounding box center [621, 537] width 116 height 66
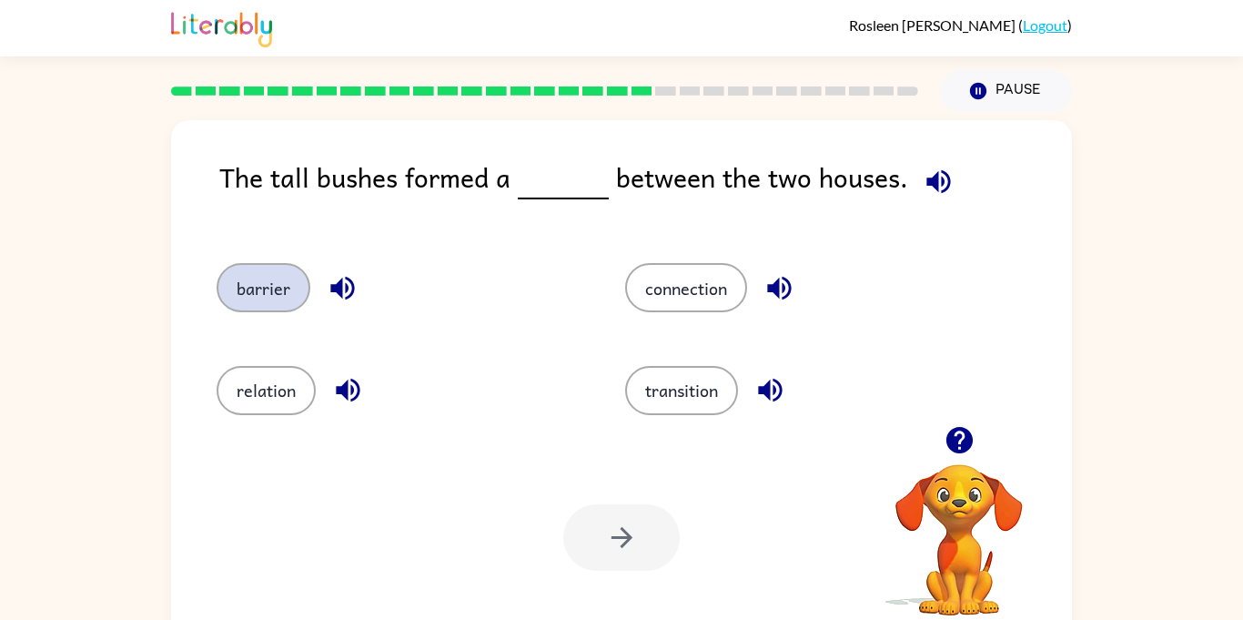
click at [251, 280] on button "barrier" at bounding box center [264, 287] width 94 height 49
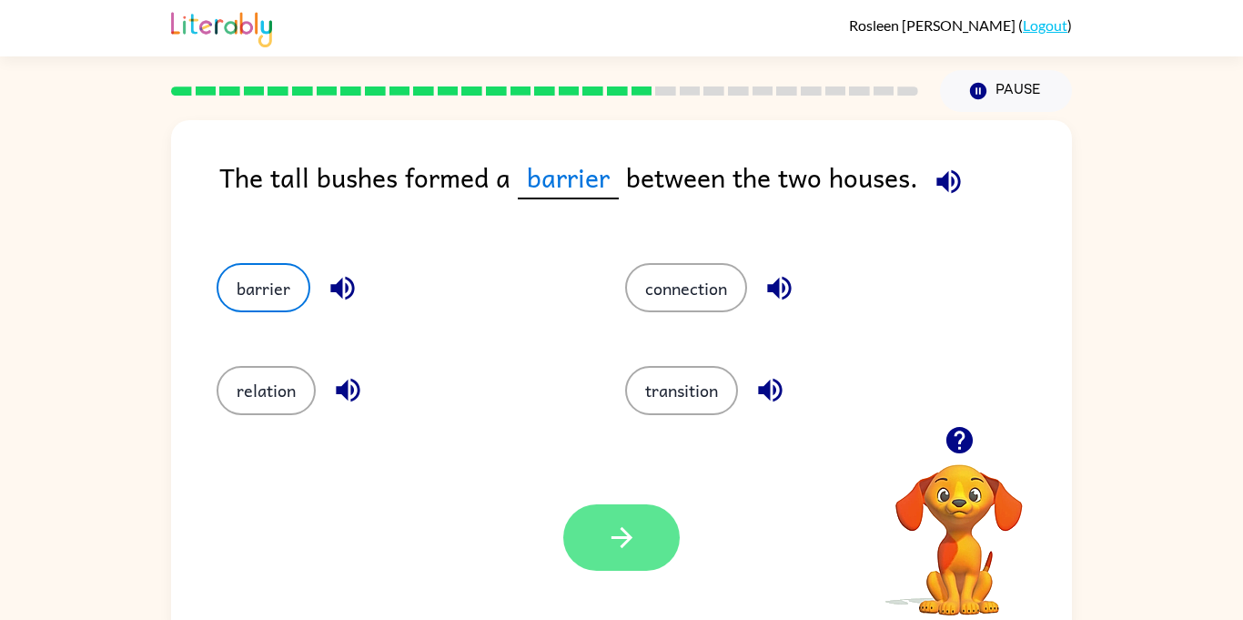
click at [606, 535] on icon "button" at bounding box center [622, 537] width 32 height 32
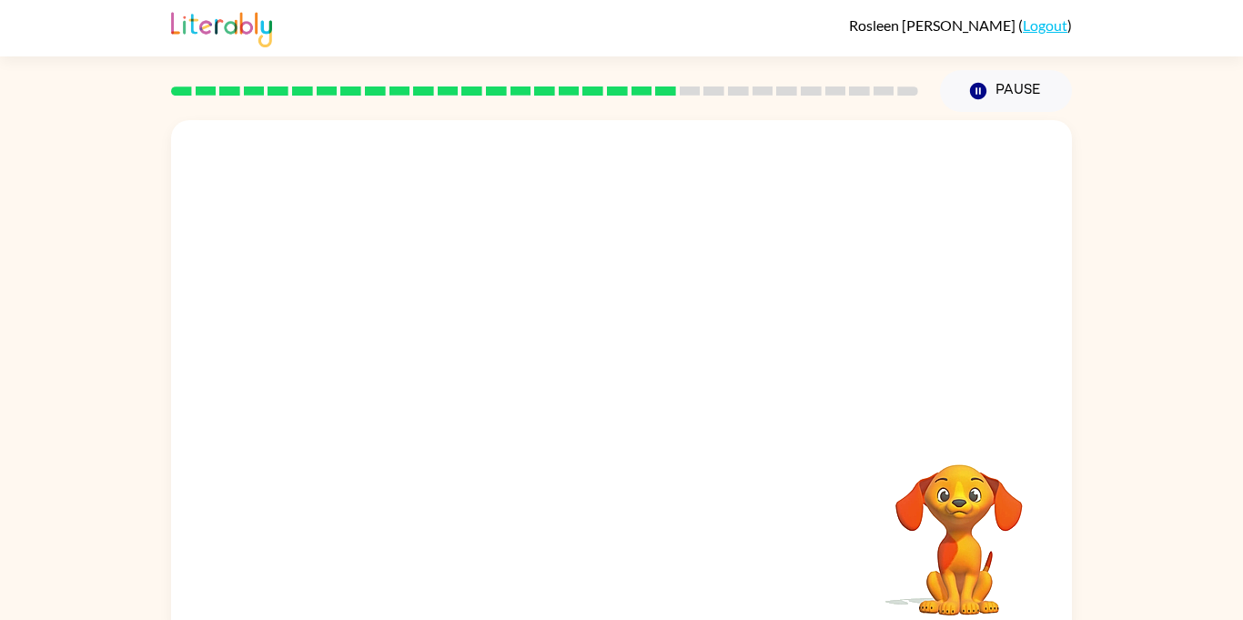
click at [463, 377] on video "Your browser must support playing .mp4 files to use Literably. Please try using…" at bounding box center [621, 273] width 901 height 306
click at [604, 396] on div at bounding box center [621, 389] width 116 height 66
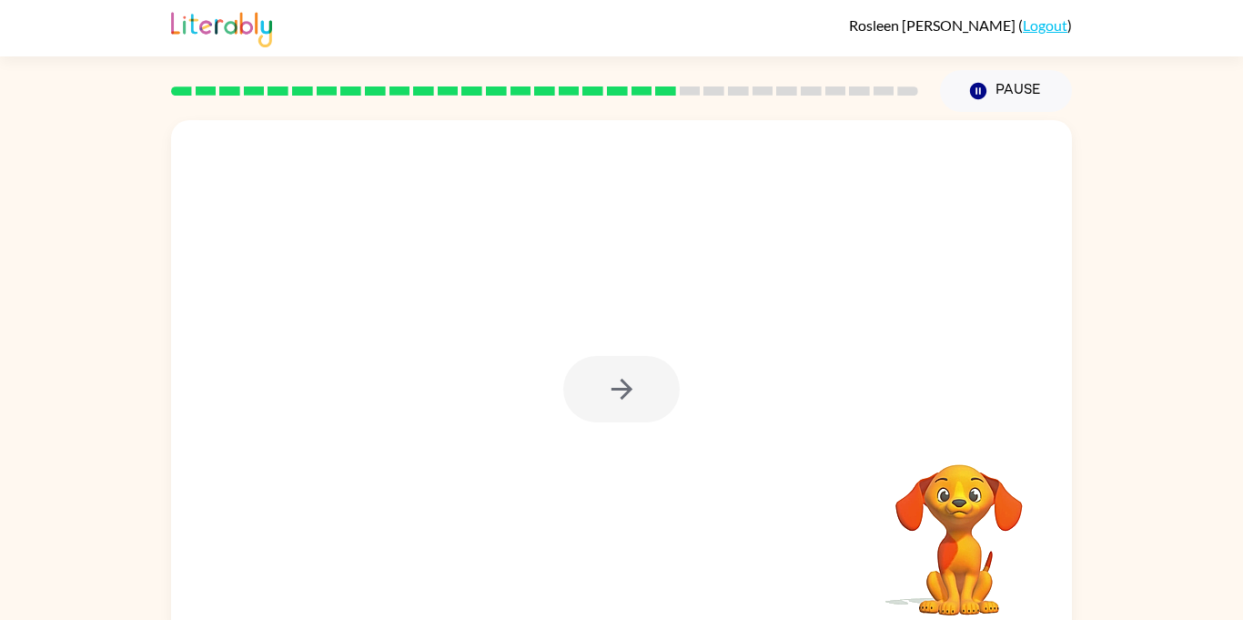
click at [604, 396] on div at bounding box center [621, 389] width 116 height 66
click at [604, 396] on button "button" at bounding box center [621, 389] width 116 height 66
click at [604, 396] on div at bounding box center [621, 389] width 116 height 66
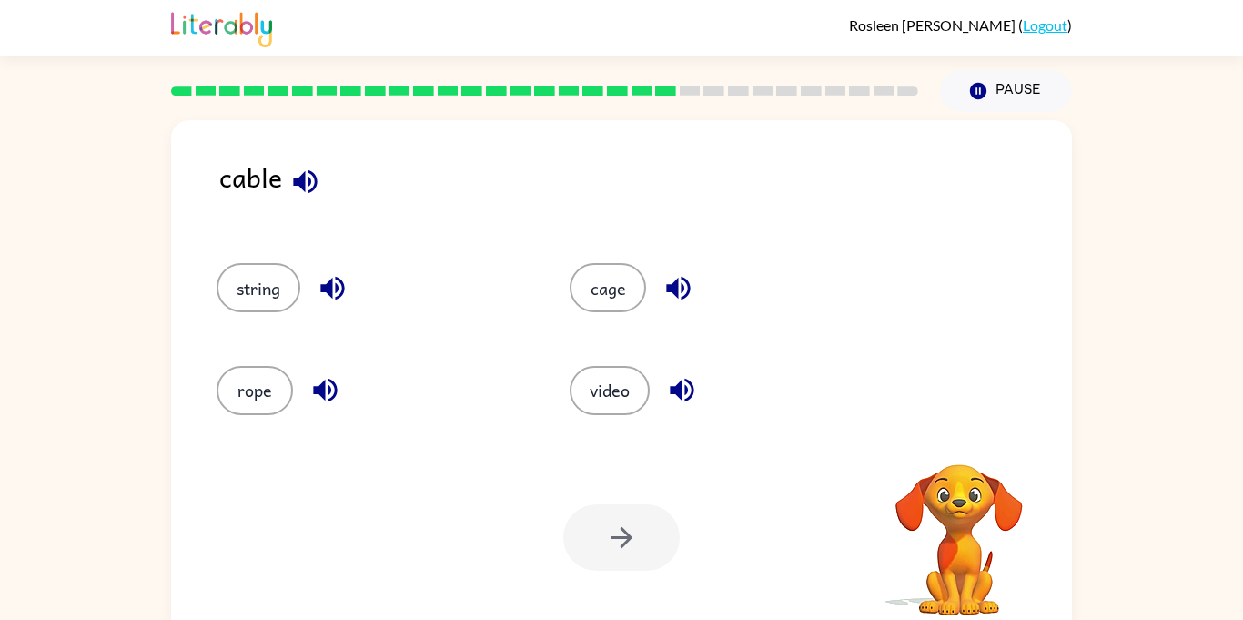
click at [604, 396] on button "video" at bounding box center [610, 390] width 80 height 49
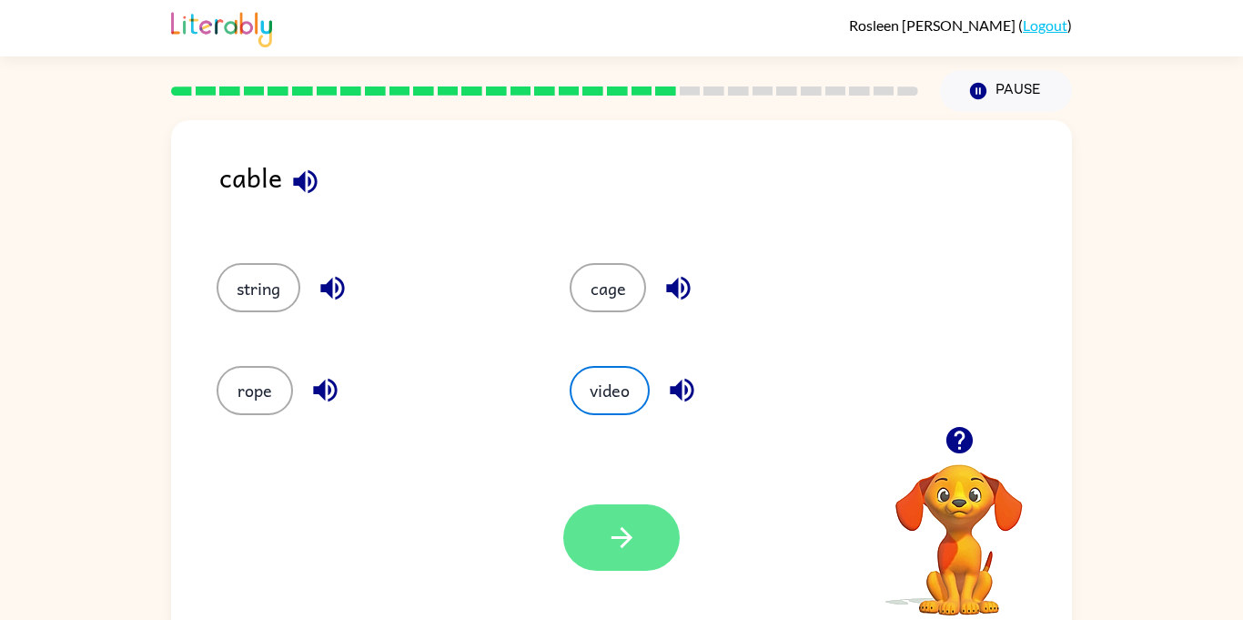
click at [618, 538] on icon "button" at bounding box center [620, 537] width 21 height 21
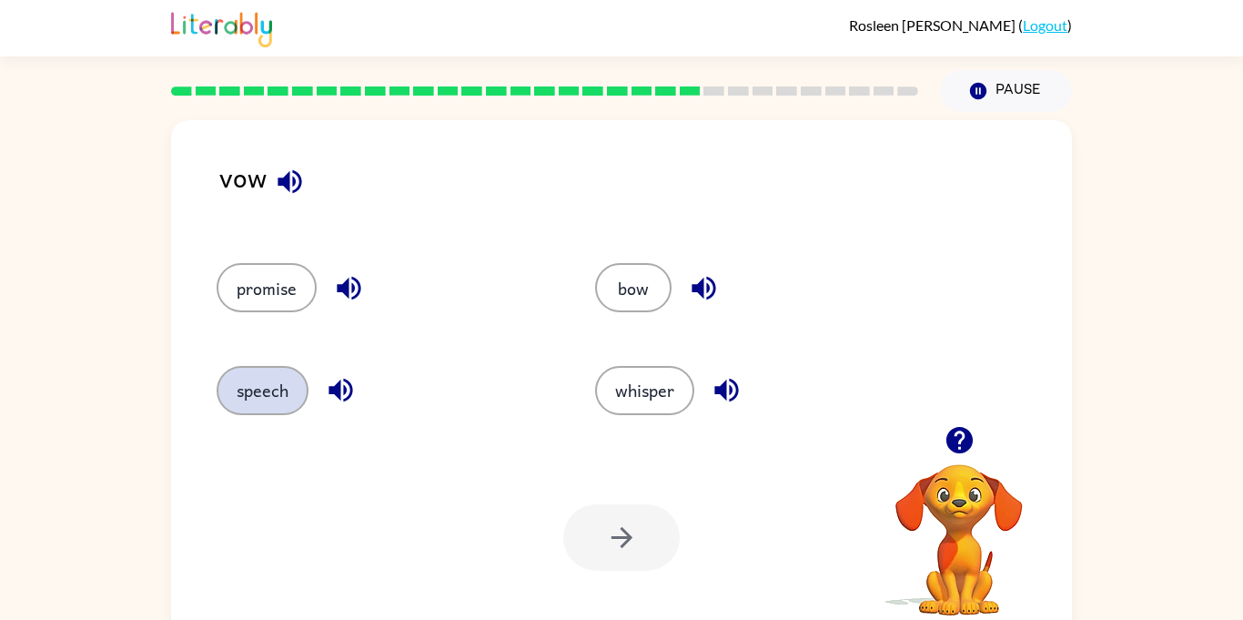
click at [264, 372] on button "speech" at bounding box center [263, 390] width 92 height 49
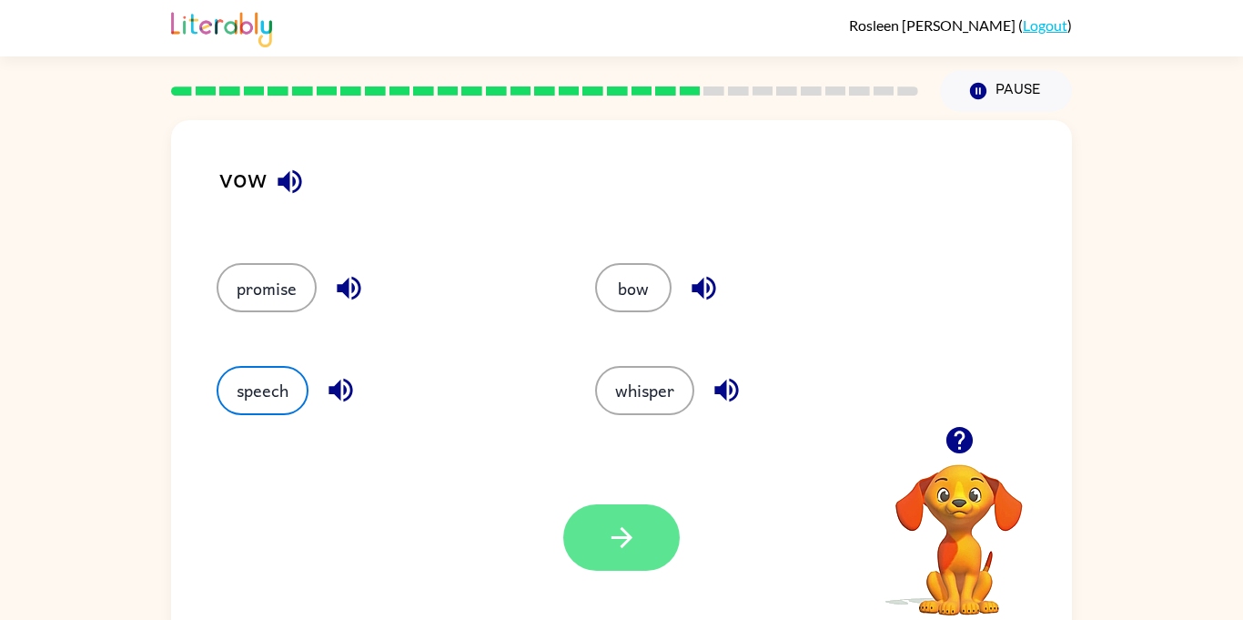
click at [616, 537] on icon "button" at bounding box center [620, 537] width 21 height 21
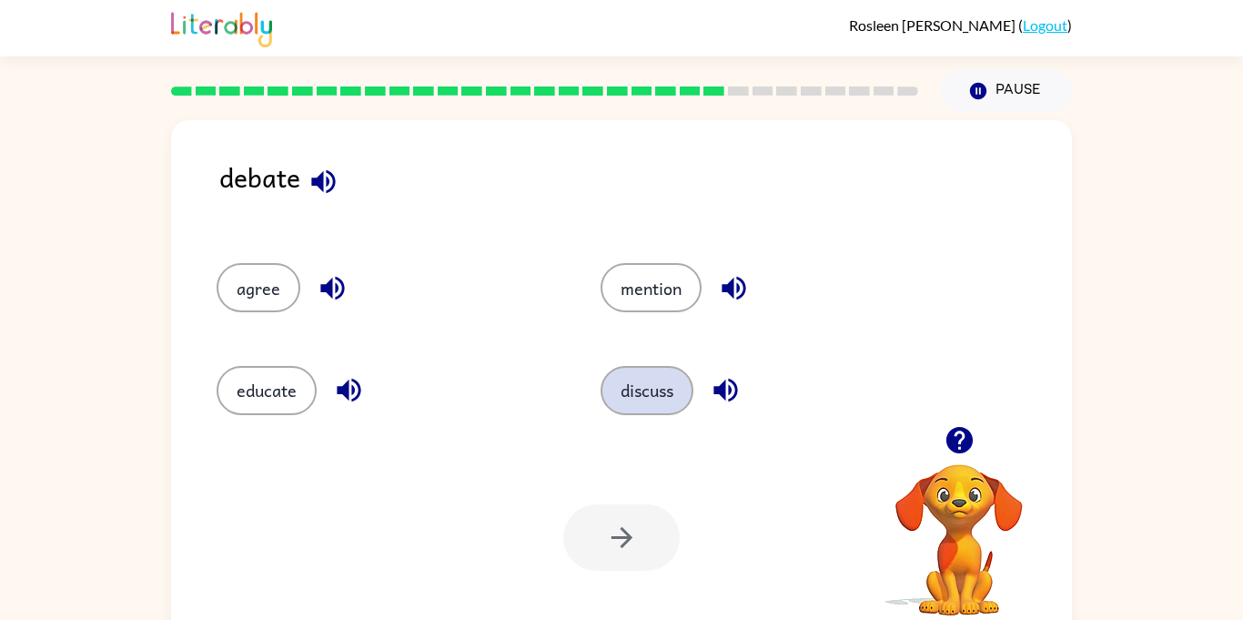
click at [630, 369] on button "discuss" at bounding box center [646, 390] width 93 height 49
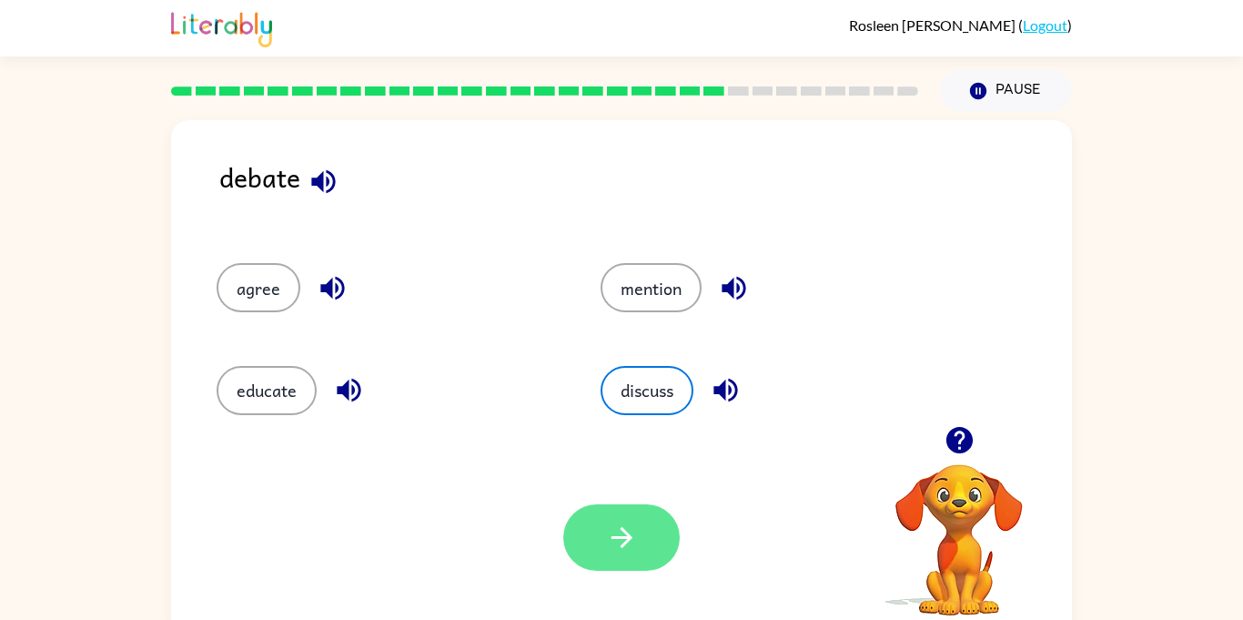
click at [664, 526] on button "button" at bounding box center [621, 537] width 116 height 66
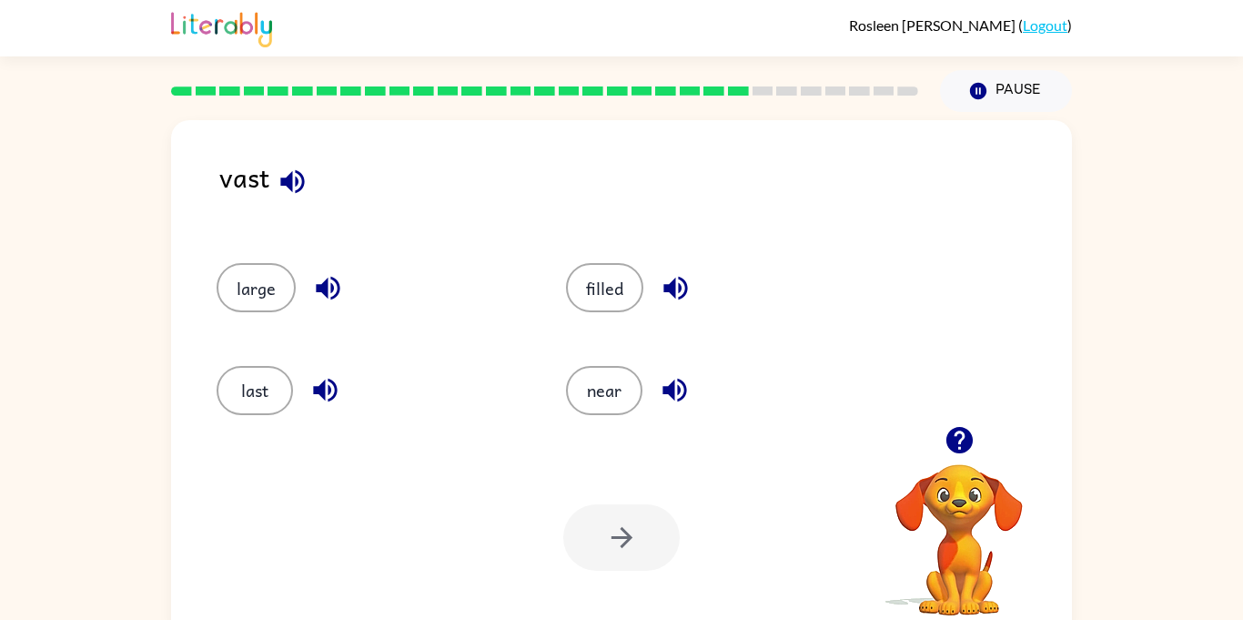
click at [287, 196] on icon "button" at bounding box center [293, 182] width 32 height 32
click at [606, 402] on button "near" at bounding box center [604, 390] width 76 height 49
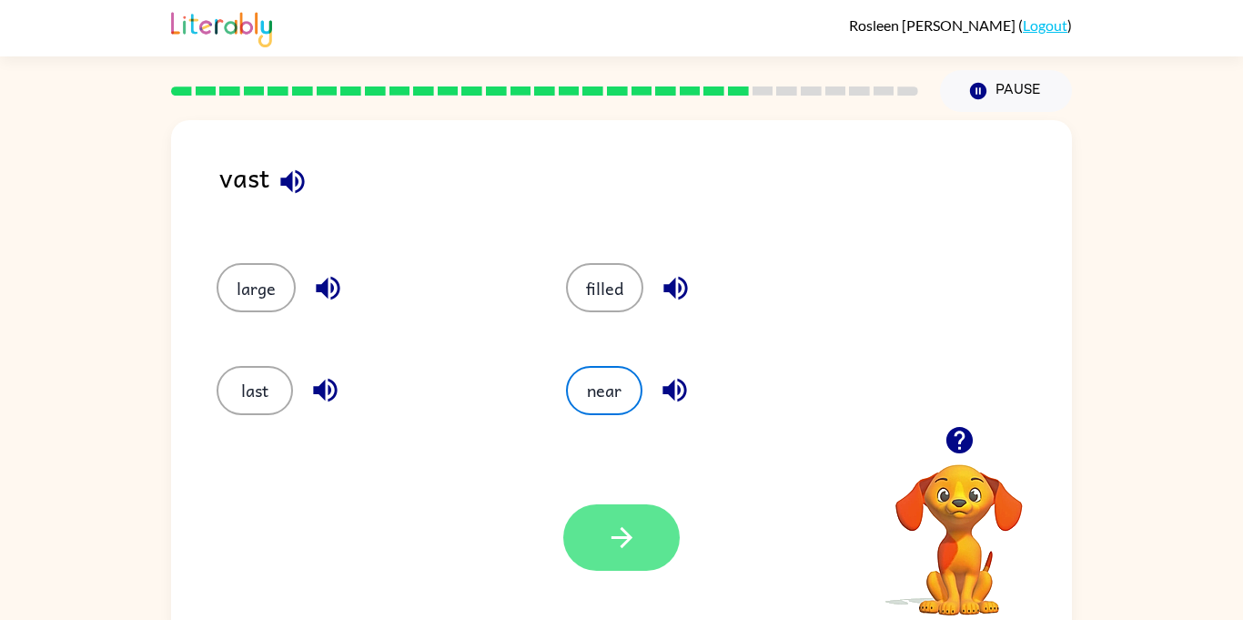
click at [669, 550] on button "button" at bounding box center [621, 537] width 116 height 66
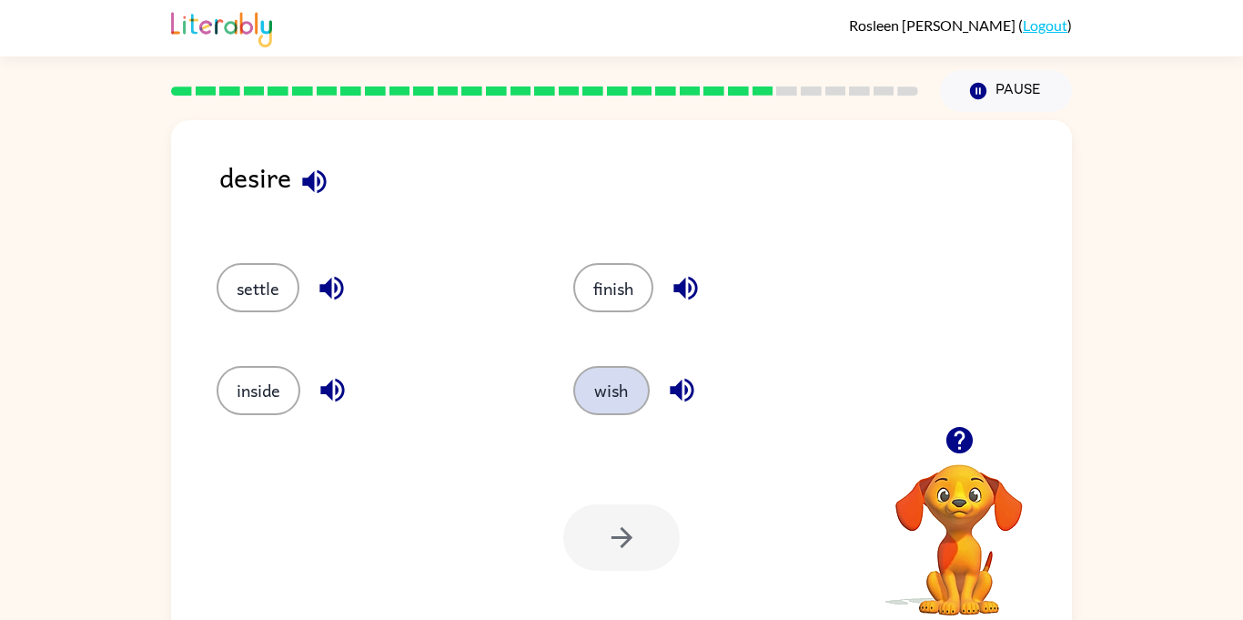
click at [628, 378] on button "wish" at bounding box center [611, 390] width 76 height 49
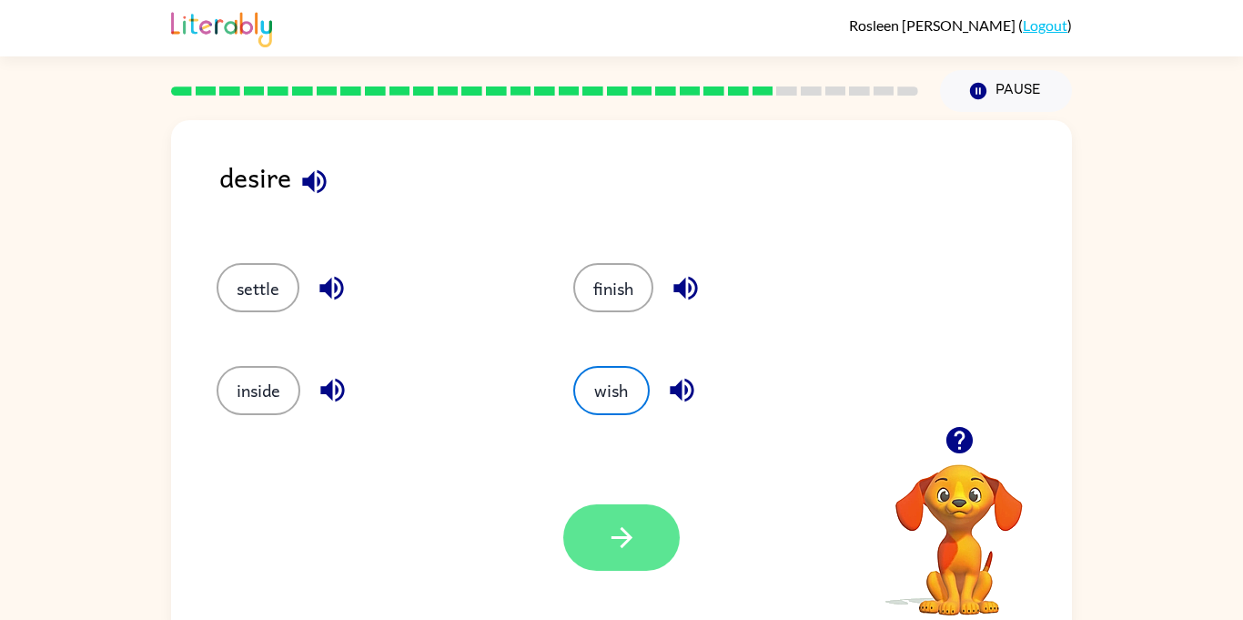
click at [634, 529] on icon "button" at bounding box center [622, 537] width 32 height 32
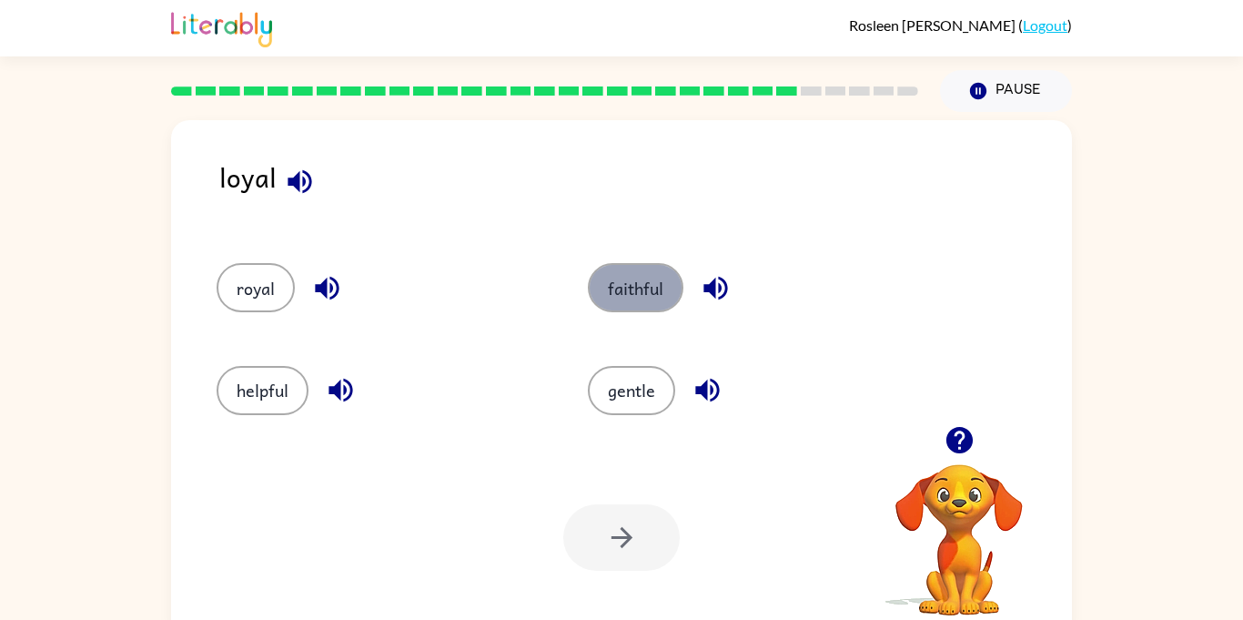
click at [660, 286] on button "faithful" at bounding box center [636, 287] width 96 height 49
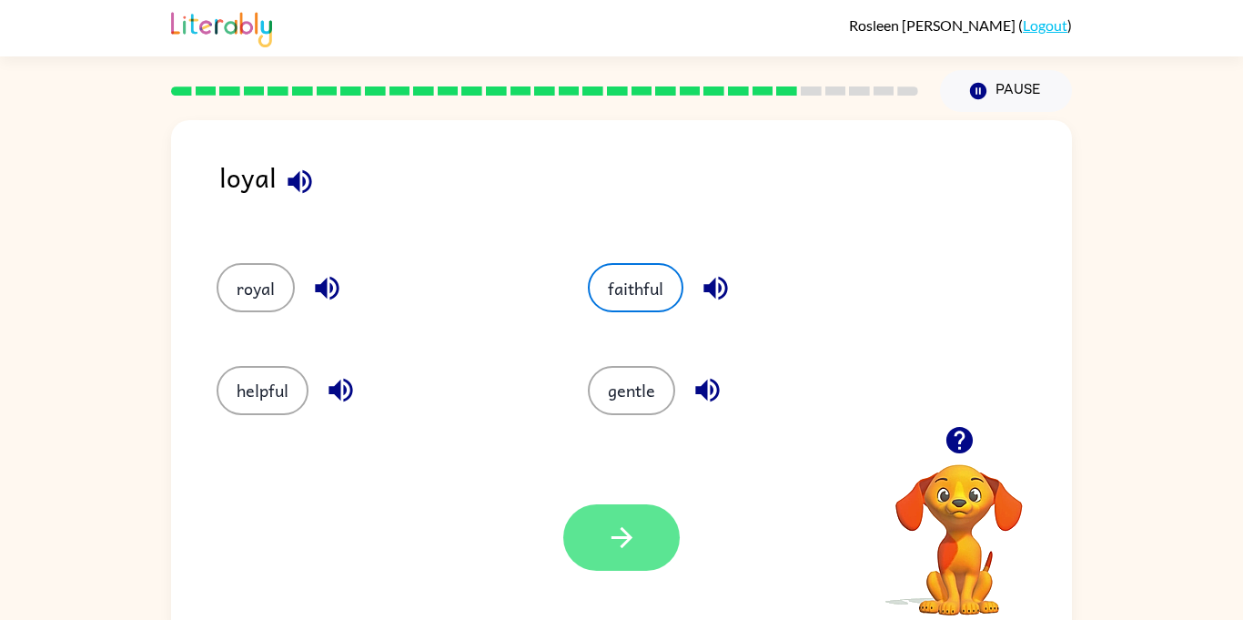
click at [632, 535] on icon "button" at bounding box center [622, 537] width 32 height 32
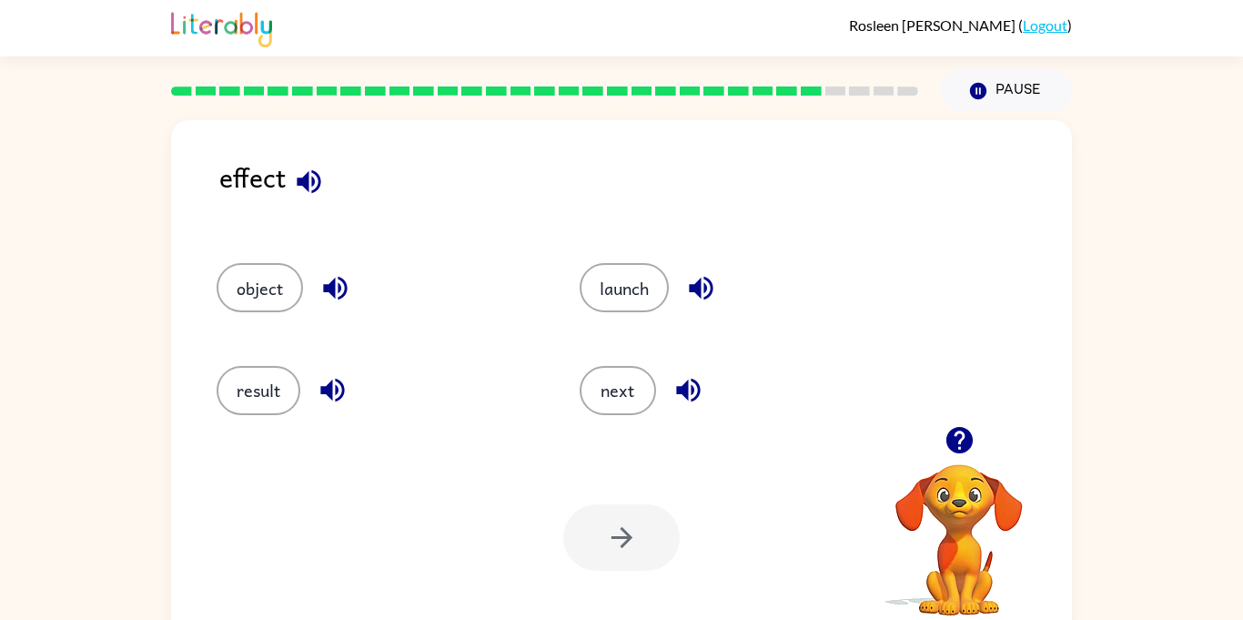
click at [257, 419] on div "result" at bounding box center [363, 382] width 363 height 102
click at [244, 401] on button "result" at bounding box center [259, 390] width 84 height 49
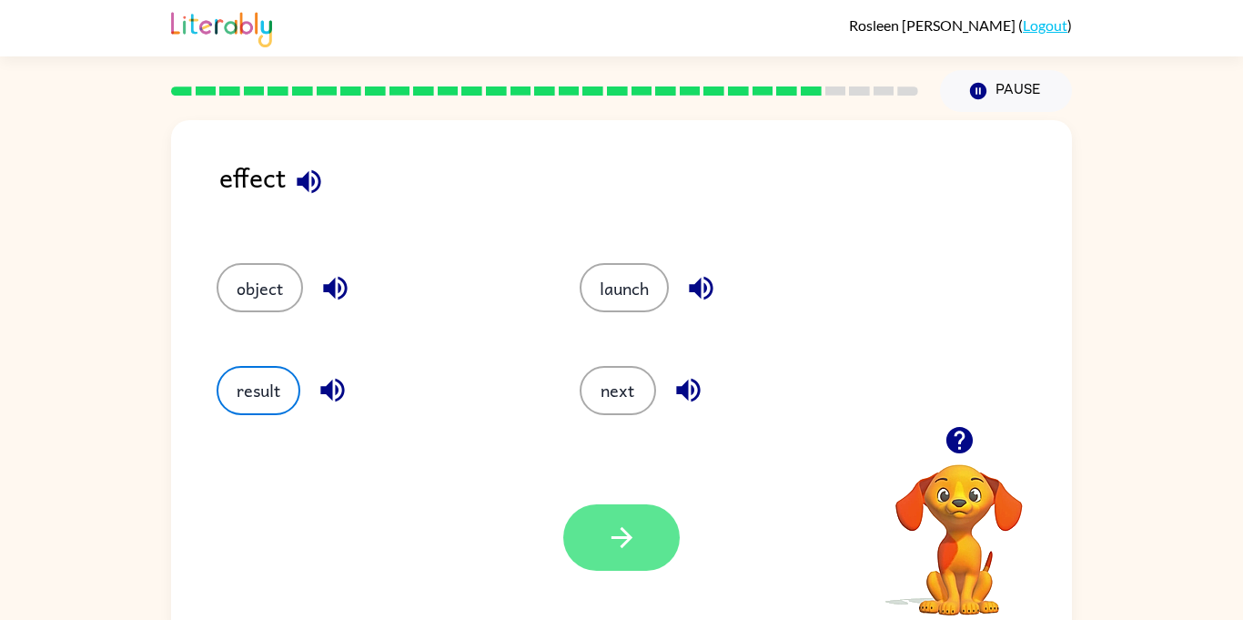
click at [663, 532] on button "button" at bounding box center [621, 537] width 116 height 66
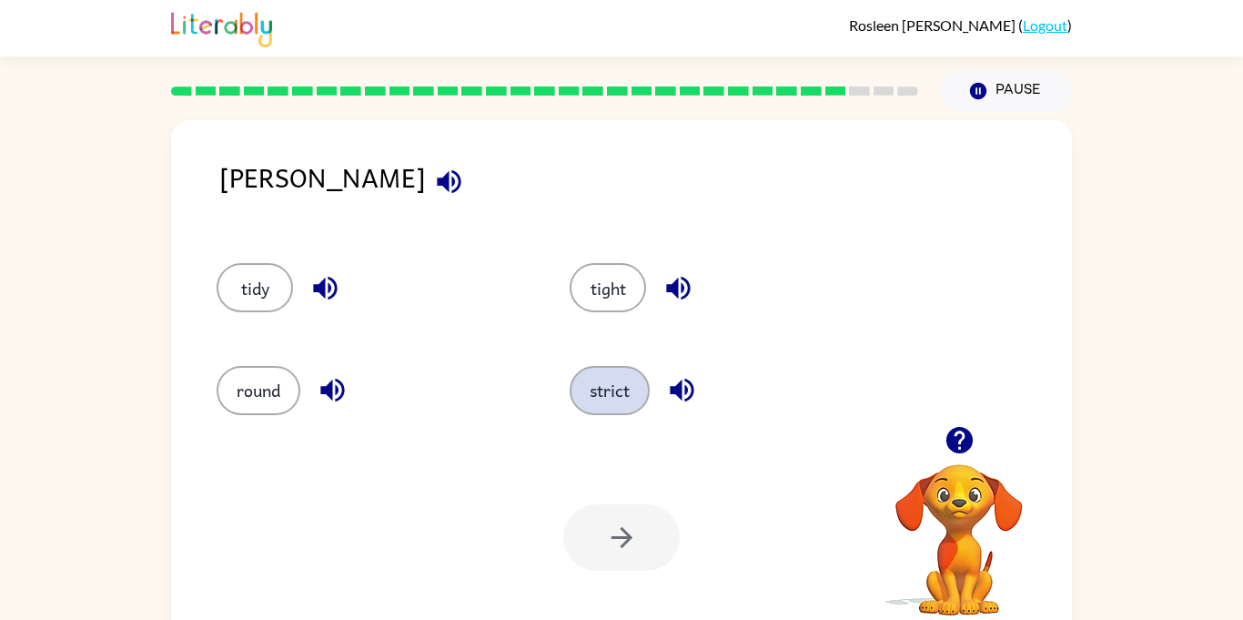
click at [635, 405] on button "strict" at bounding box center [610, 390] width 80 height 49
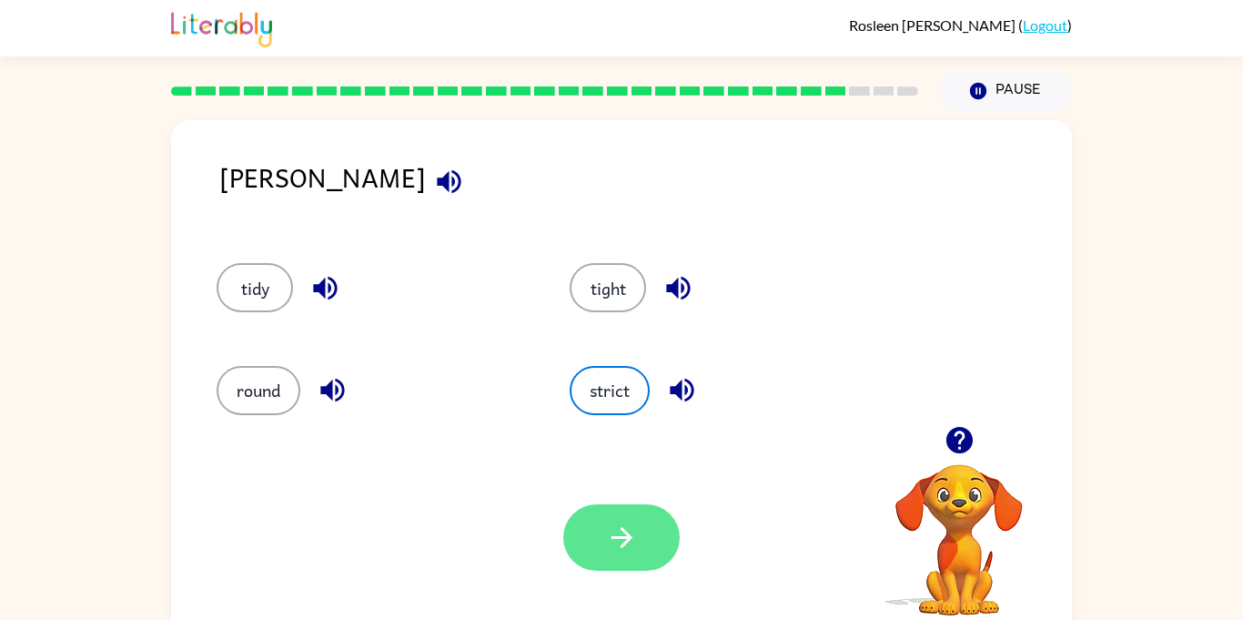
click at [659, 537] on button "button" at bounding box center [621, 537] width 116 height 66
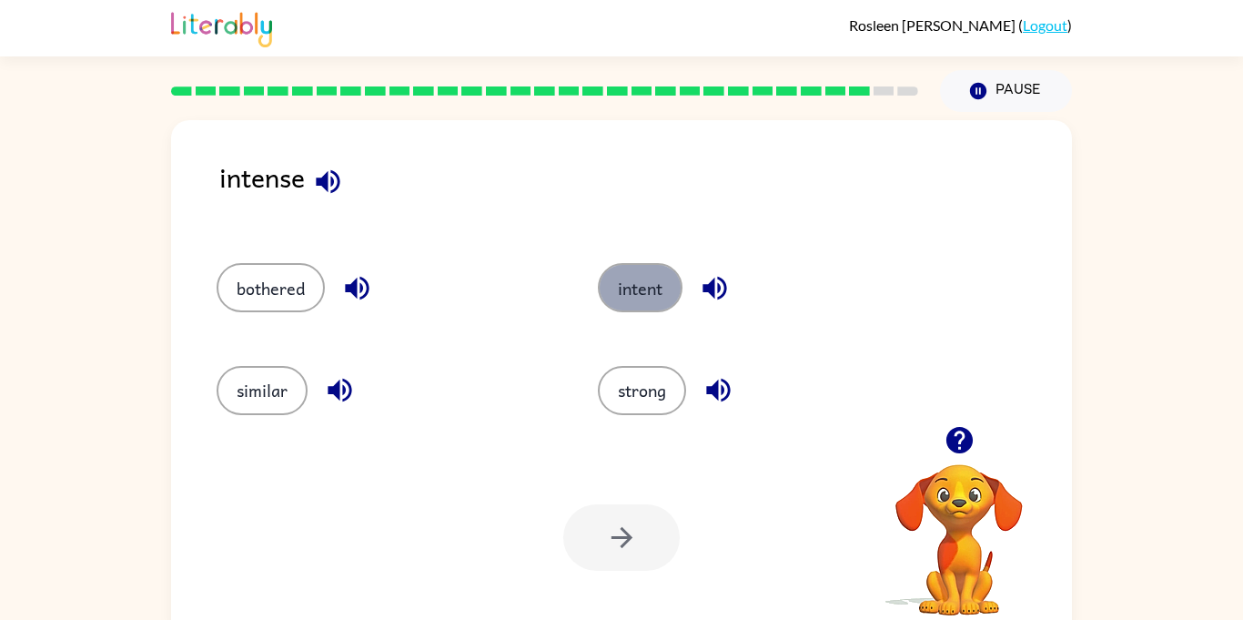
click at [666, 298] on button "intent" at bounding box center [640, 287] width 85 height 49
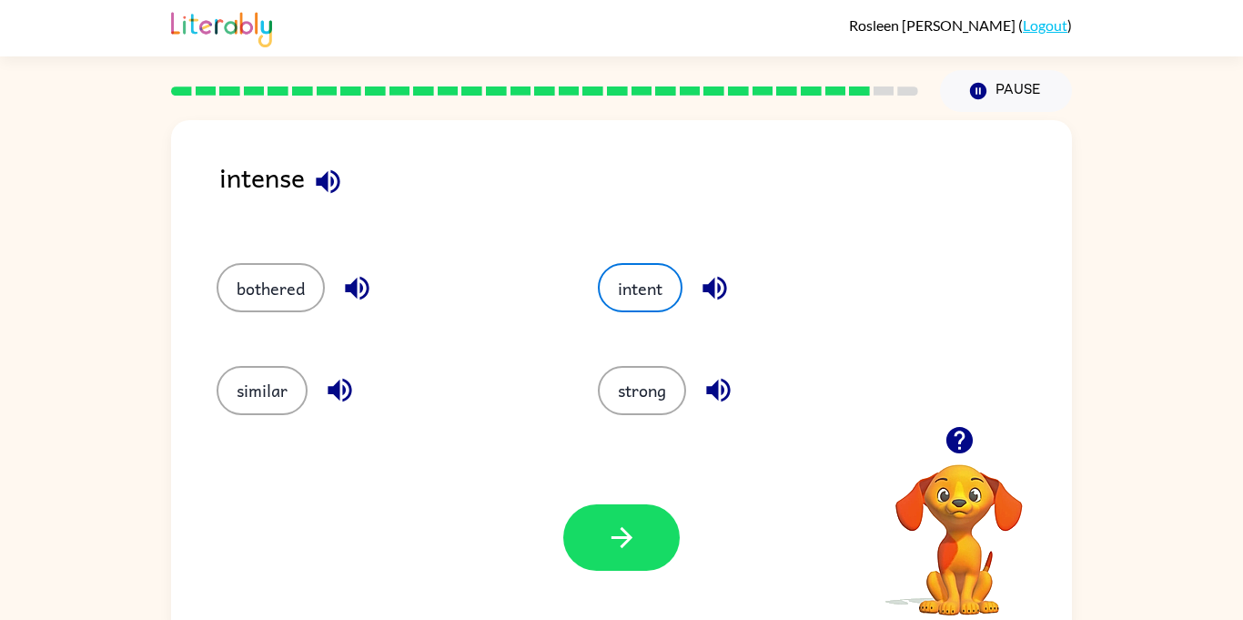
click at [1034, 340] on div "bothered intent similar strong" at bounding box center [621, 331] width 864 height 190
click at [679, 392] on button "strong" at bounding box center [642, 390] width 88 height 49
click at [656, 304] on button "intent" at bounding box center [640, 287] width 85 height 49
click at [663, 512] on button "button" at bounding box center [621, 537] width 116 height 66
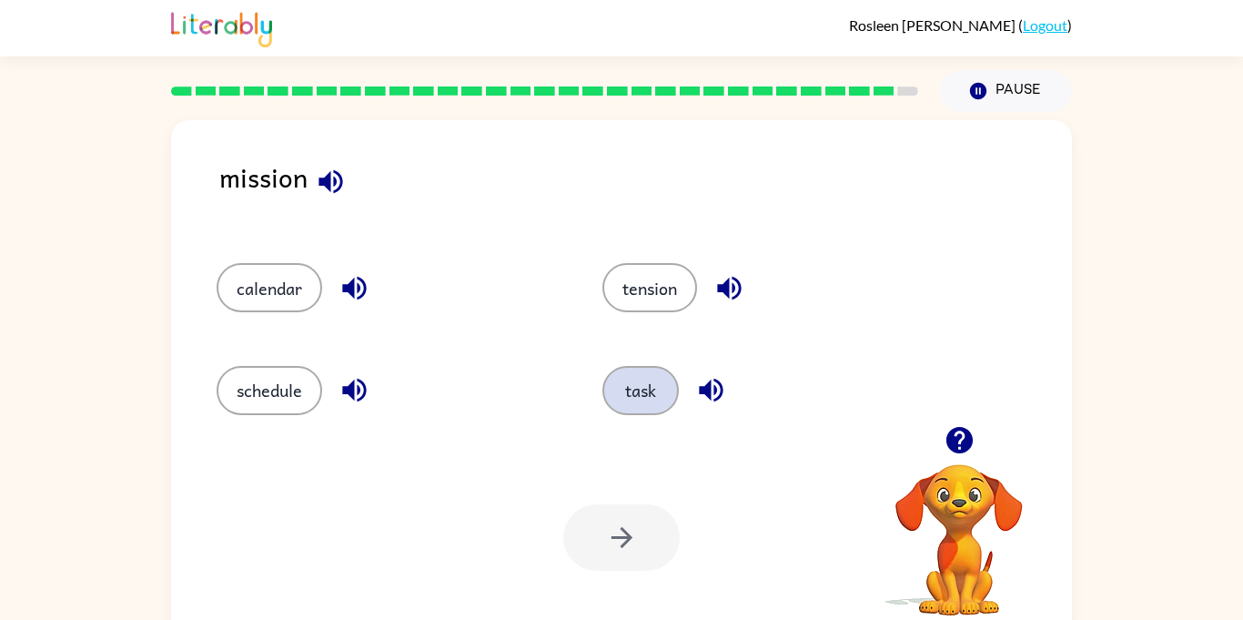
click at [611, 391] on button "task" at bounding box center [640, 390] width 76 height 49
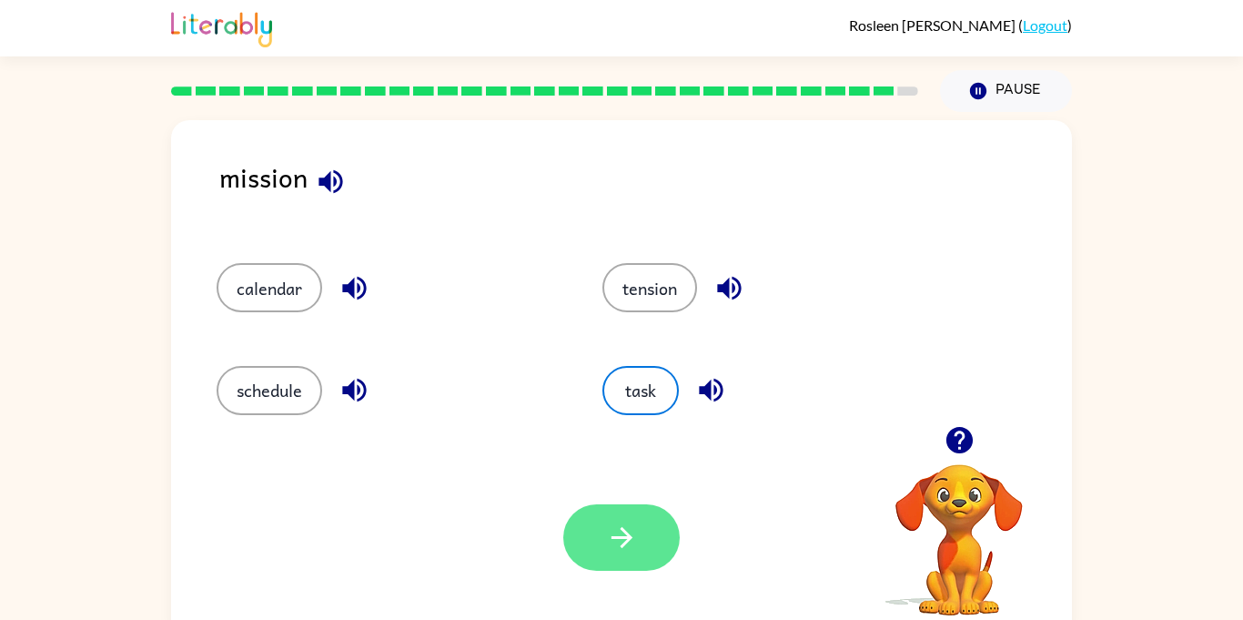
click at [630, 556] on button "button" at bounding box center [621, 537] width 116 height 66
